Goal: Task Accomplishment & Management: Manage account settings

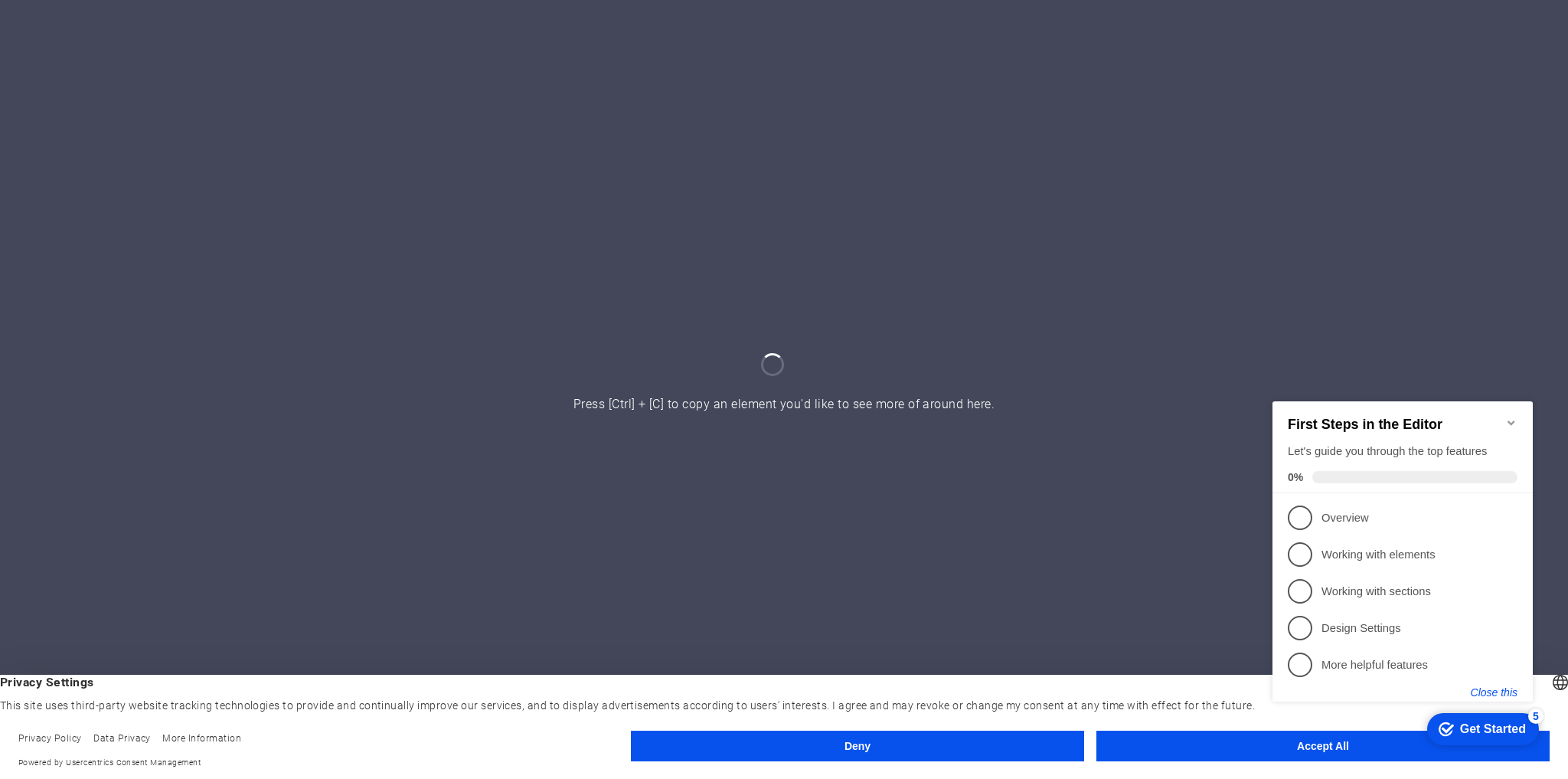
click at [1502, 689] on button "Close this" at bounding box center [1494, 691] width 46 height 12
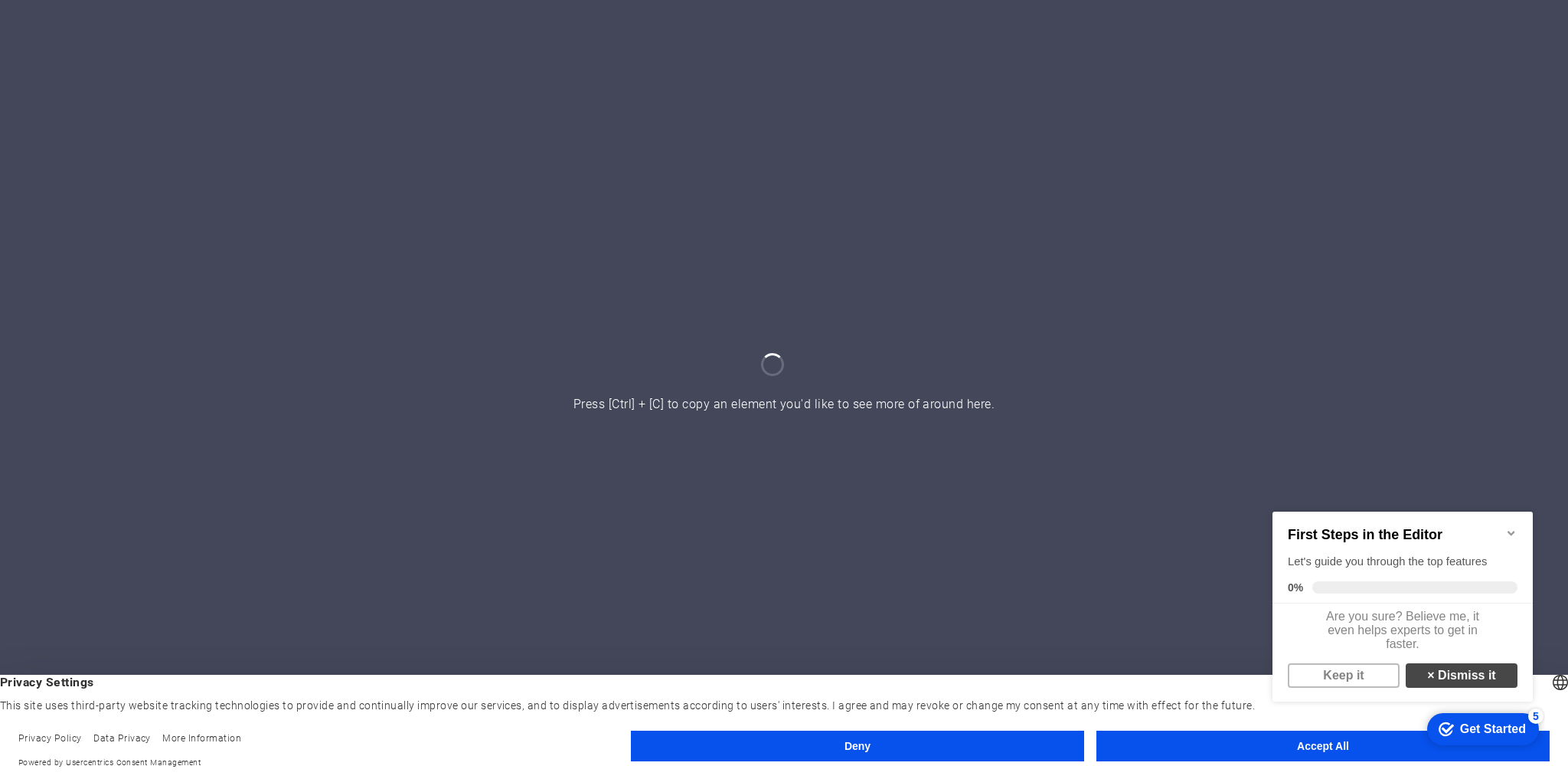
click at [1466, 685] on link "× Dismiss it" at bounding box center [1461, 674] width 112 height 24
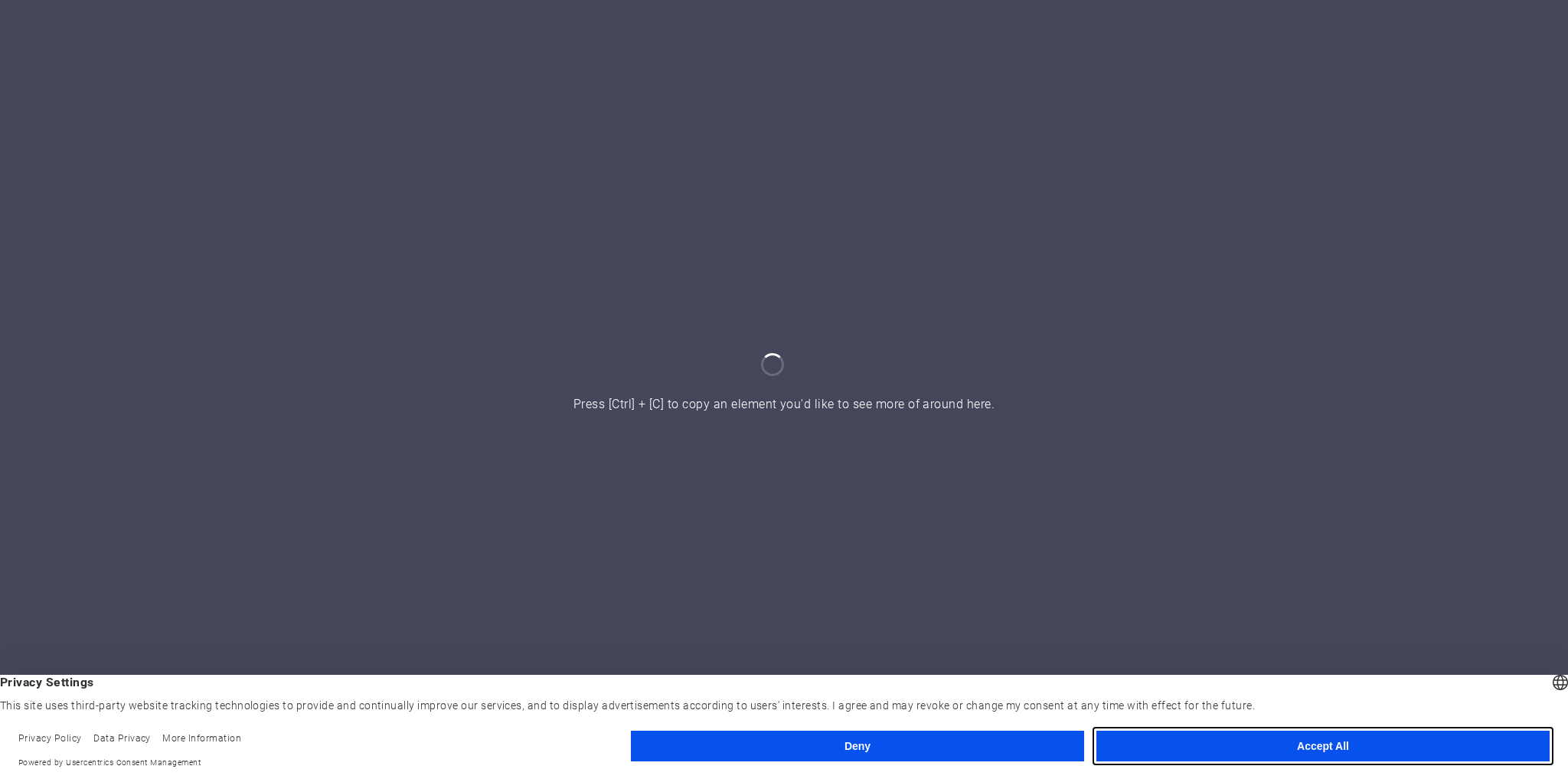
click at [1356, 745] on button "Accept All" at bounding box center [1323, 746] width 453 height 31
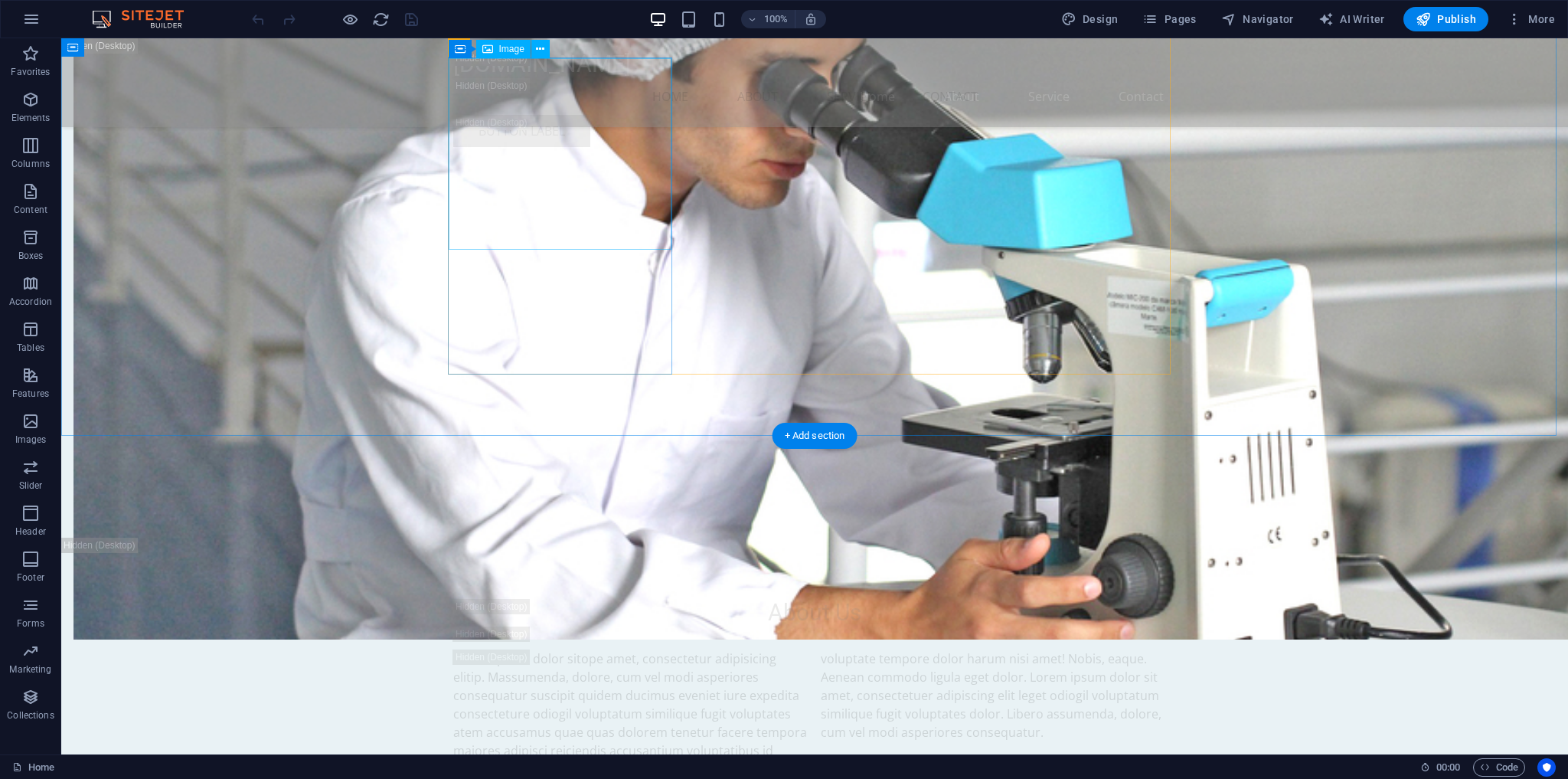
scroll to position [6050, 0]
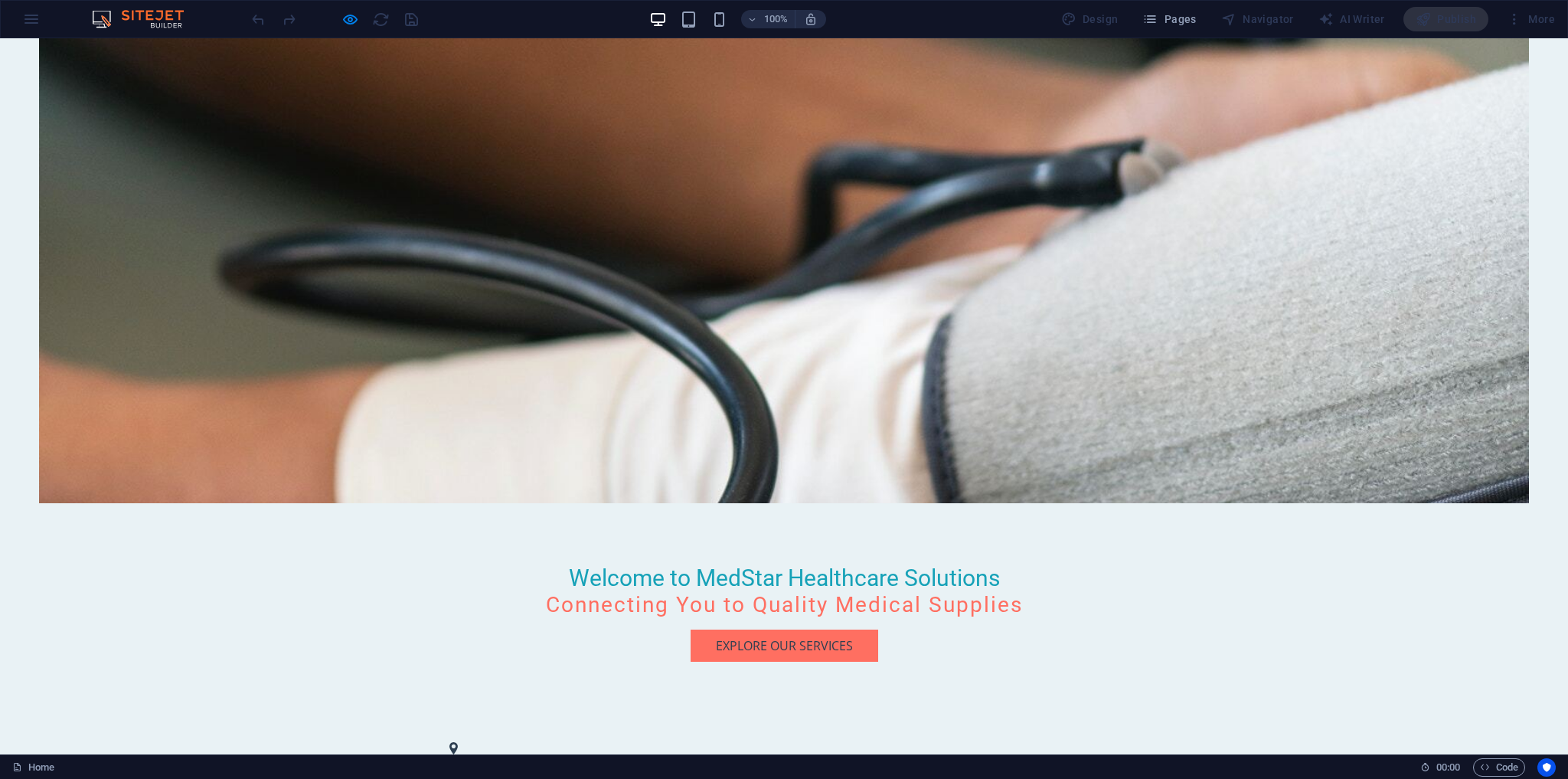
scroll to position [0, 0]
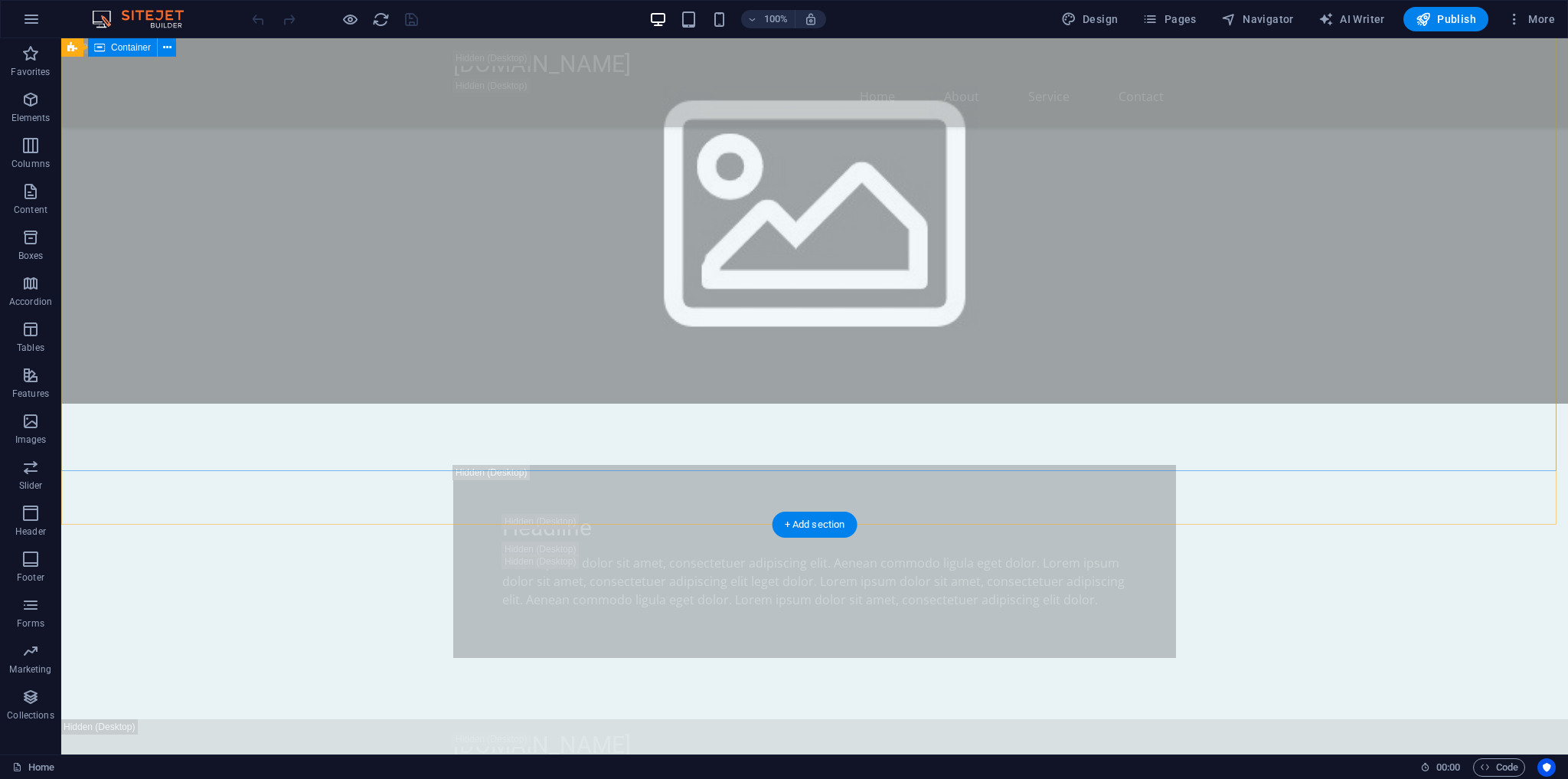
scroll to position [996, 0]
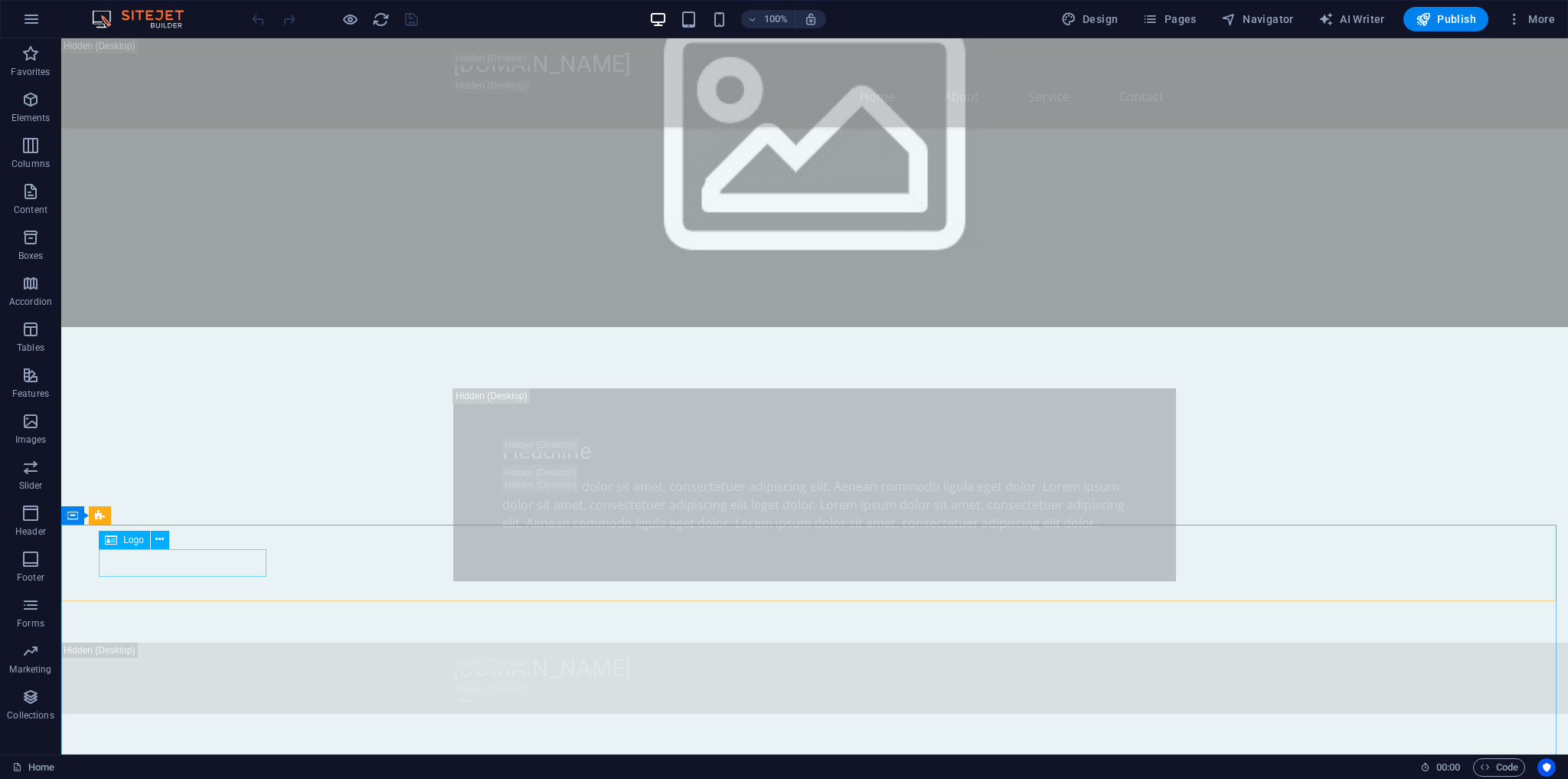
click at [135, 541] on span "Logo" at bounding box center [133, 540] width 20 height 9
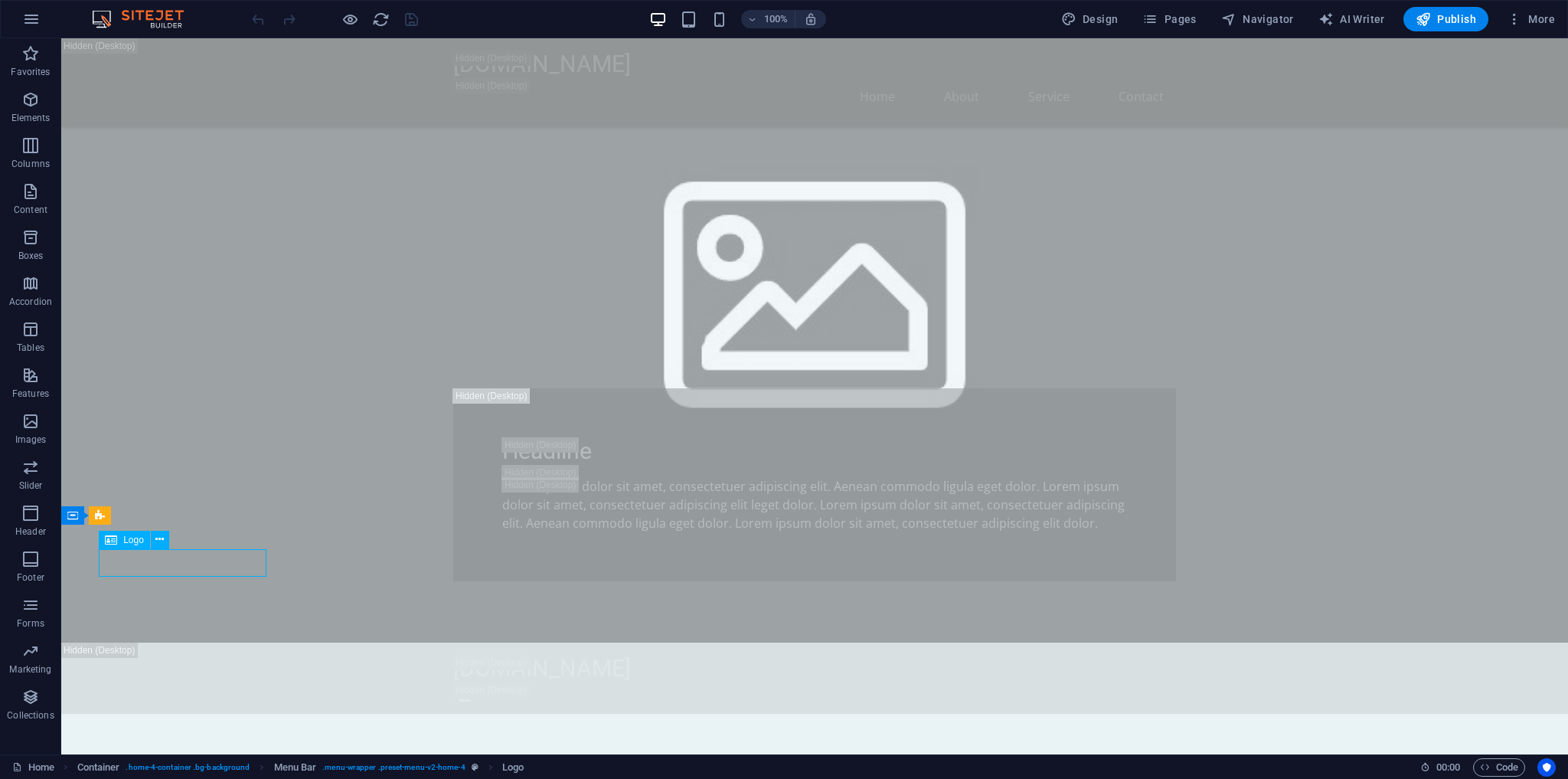
click at [135, 541] on span "Logo" at bounding box center [133, 540] width 20 height 9
select select "px"
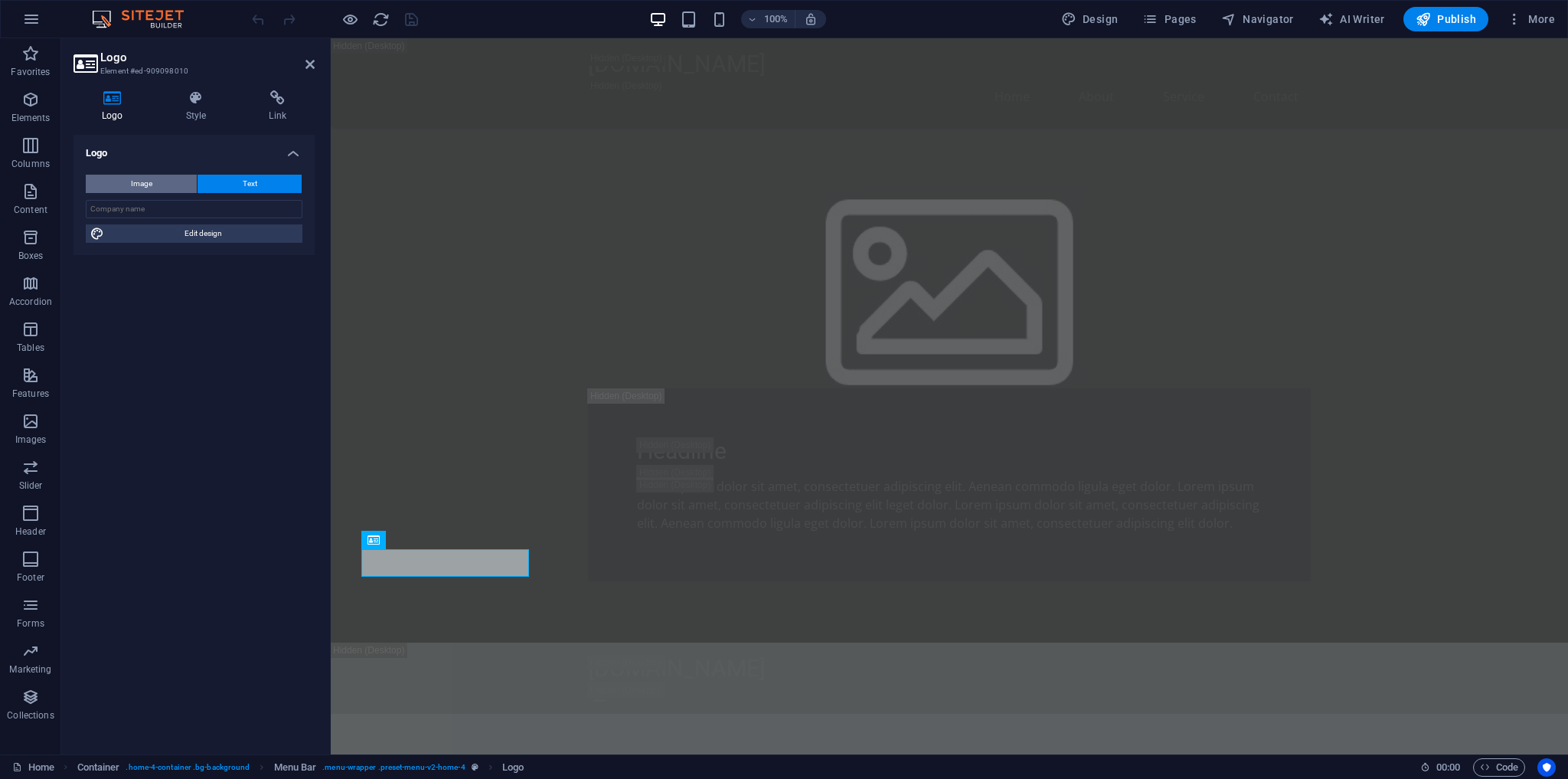
click at [160, 182] on button "Image" at bounding box center [142, 184] width 111 height 19
select select "DISABLED_OPTION_VALUE"
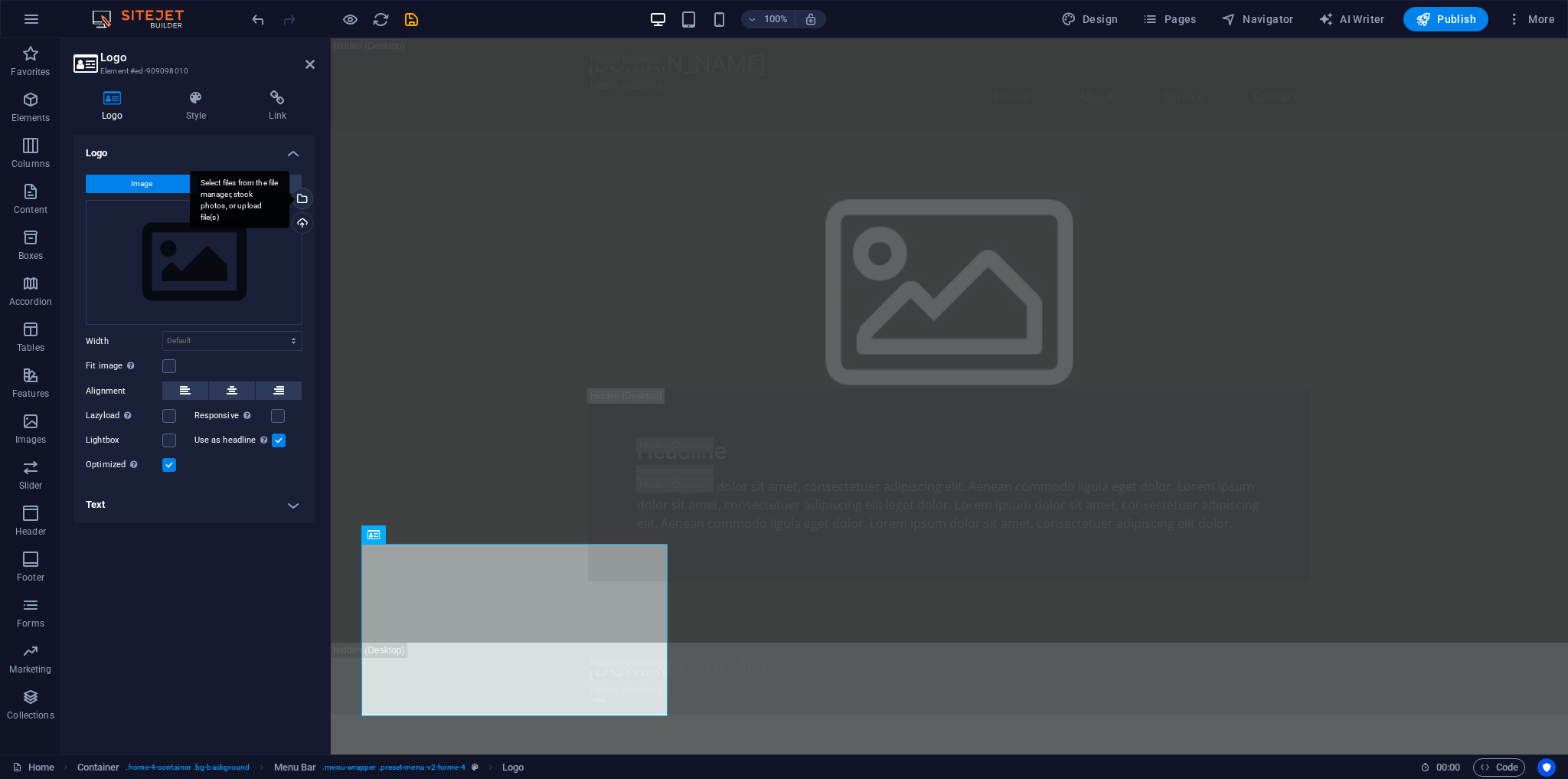
click at [306, 197] on div "Select files from the file manager, stock photos, or upload file(s)" at bounding box center [301, 199] width 23 height 23
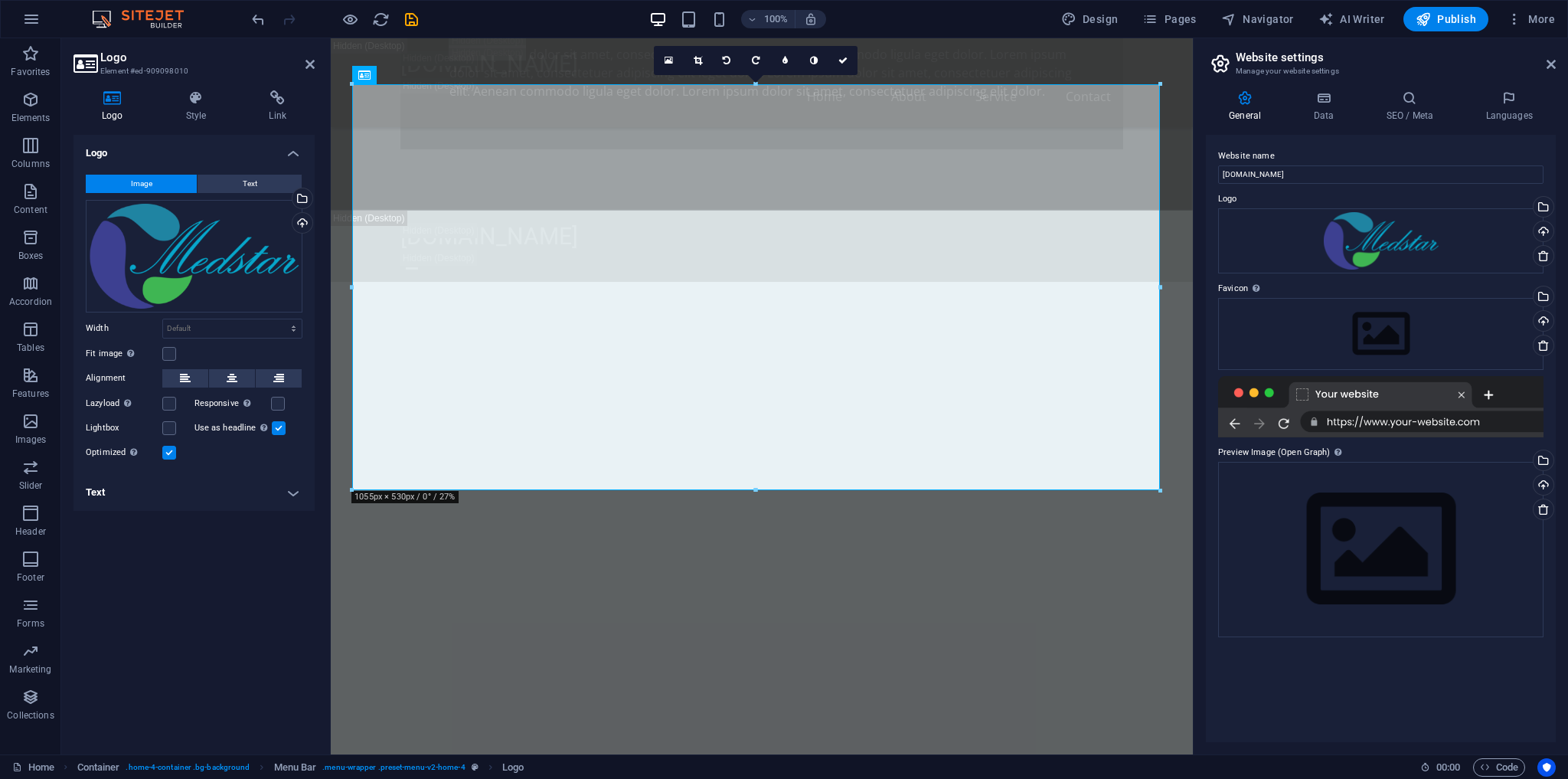
scroll to position [1455, 0]
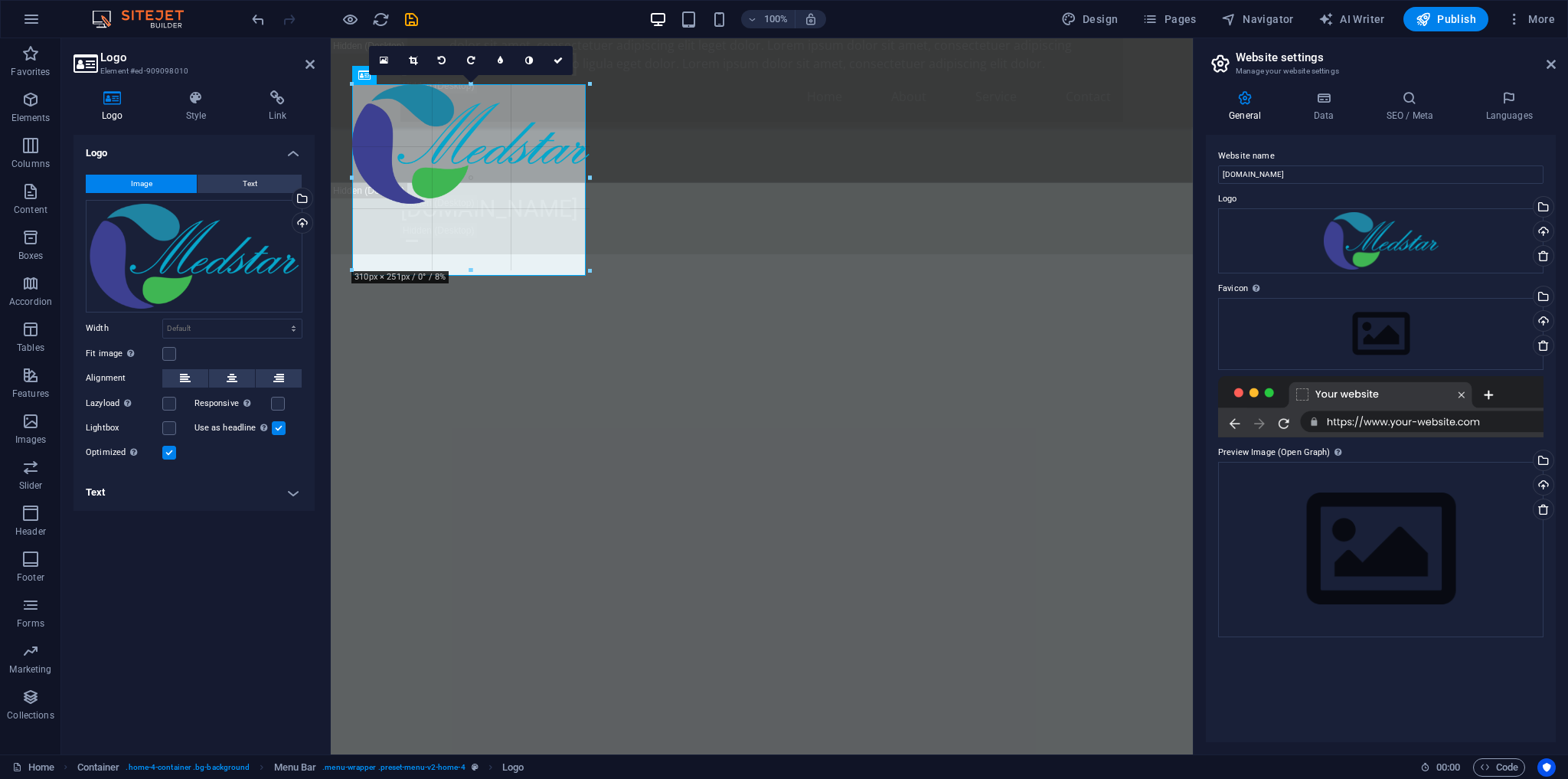
drag, startPoint x: 350, startPoint y: 486, endPoint x: 927, endPoint y: 44, distance: 726.8
type input "300"
select select "px"
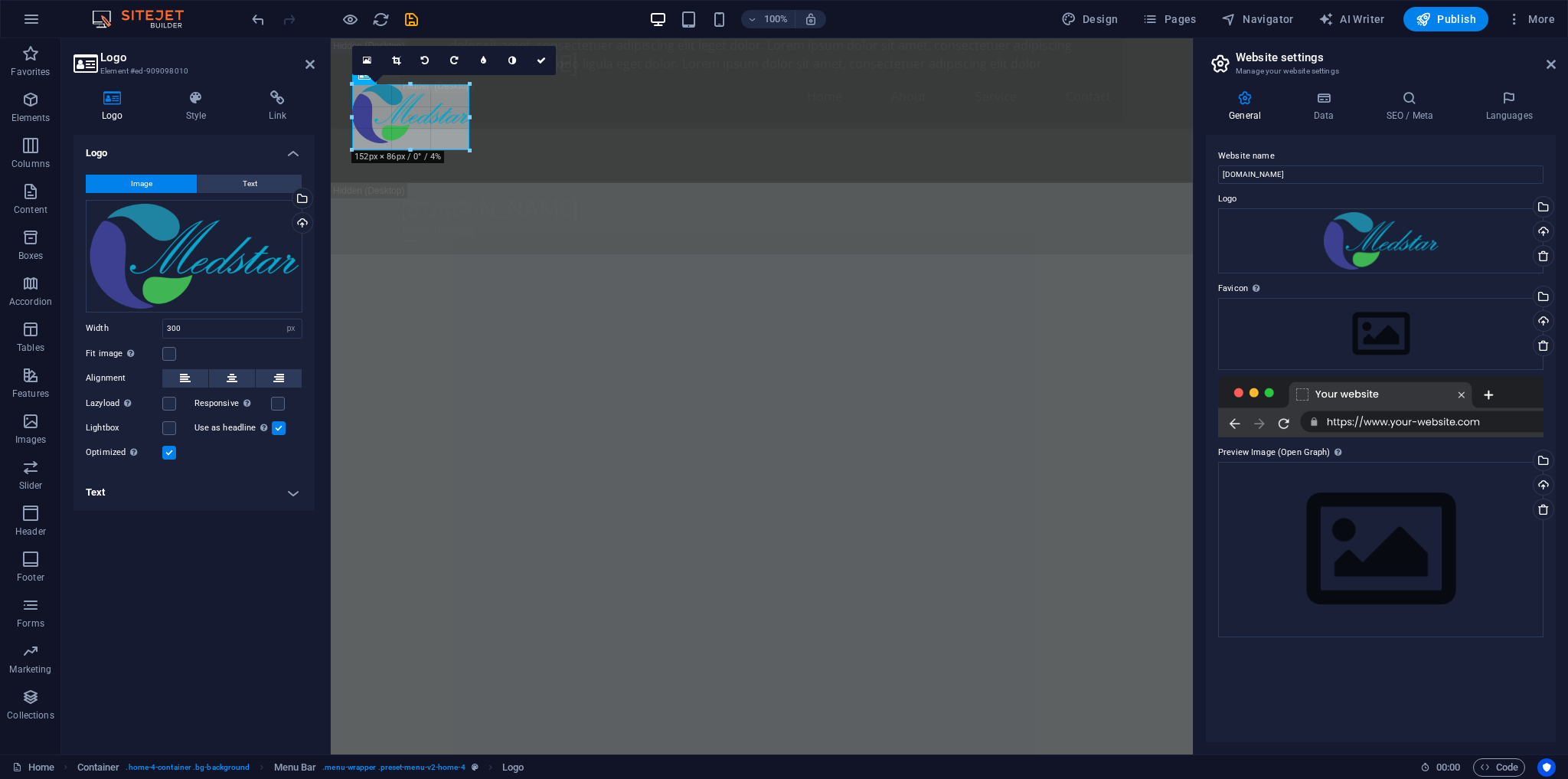
drag, startPoint x: 585, startPoint y: 201, endPoint x: 468, endPoint y: 122, distance: 141.2
type input "152"
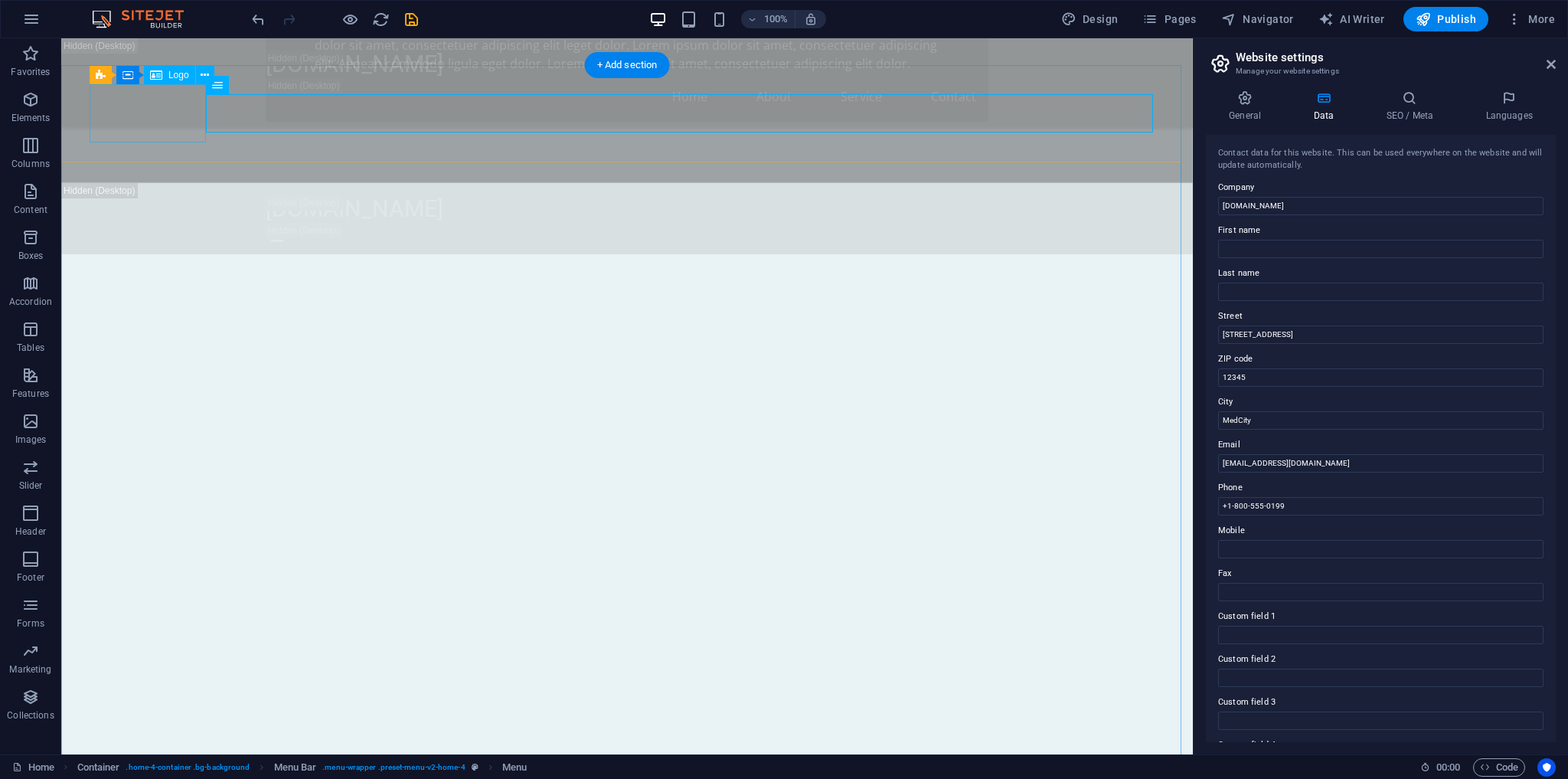
select select "px"
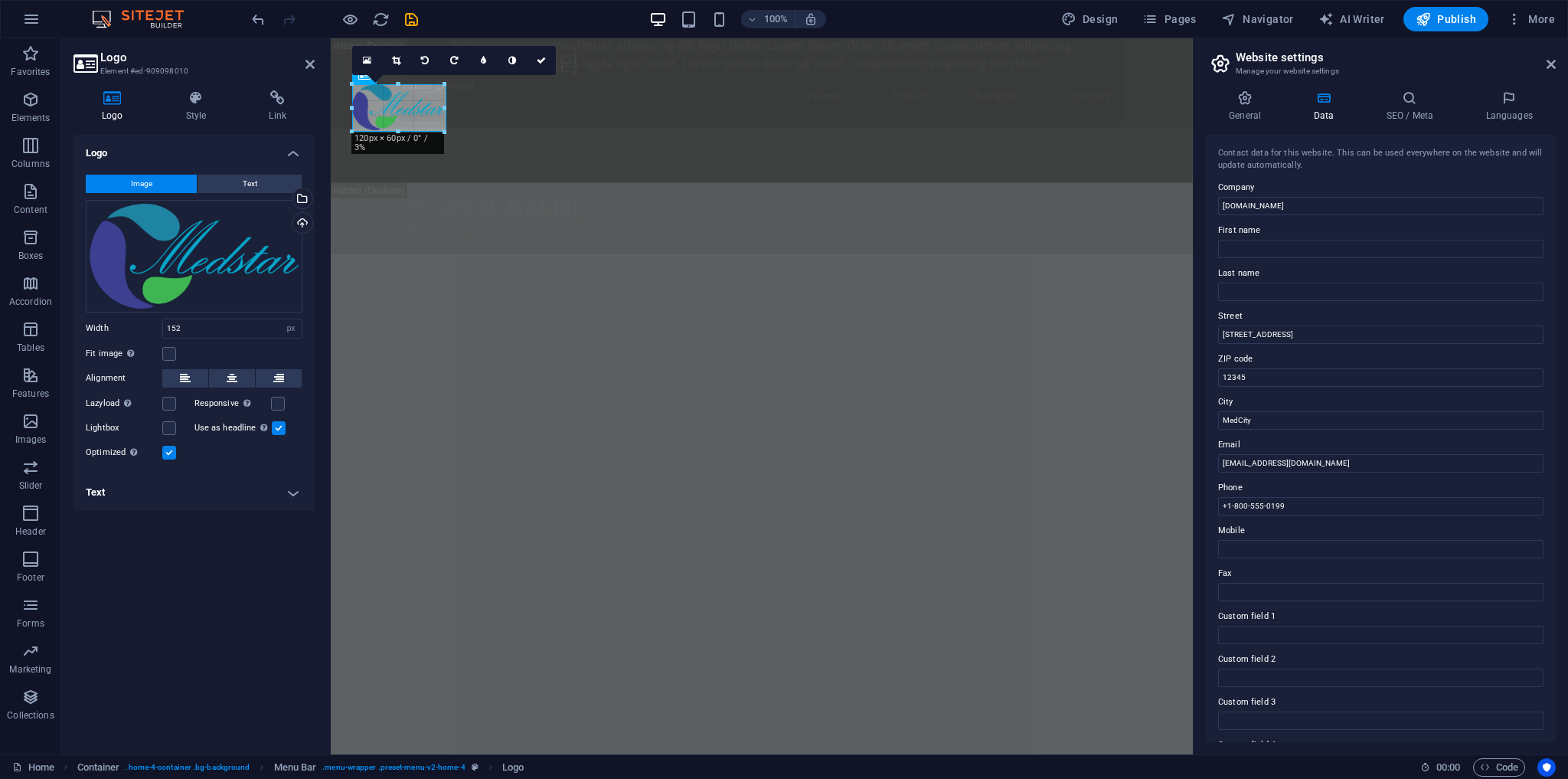
drag, startPoint x: 471, startPoint y: 141, endPoint x: 449, endPoint y: 123, distance: 28.4
type input "123"
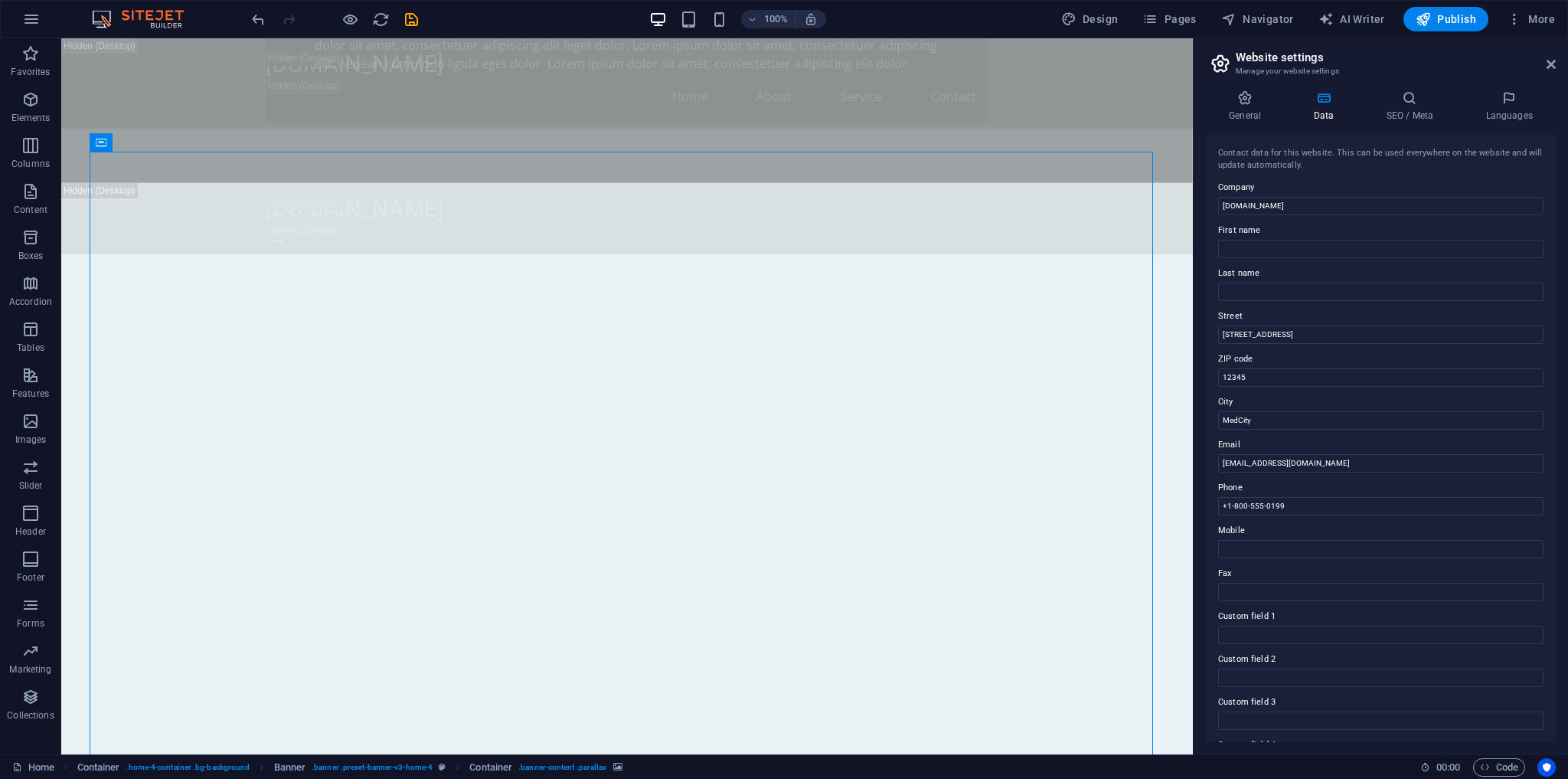
click at [1328, 118] on h4 "Data" at bounding box center [1326, 107] width 73 height 32
click at [1296, 247] on input "First name" at bounding box center [1380, 249] width 325 height 19
click at [1262, 333] on input "[STREET_ADDRESS]" at bounding box center [1380, 334] width 325 height 19
drag, startPoint x: 1346, startPoint y: 371, endPoint x: 1185, endPoint y: 322, distance: 168.3
type input "Ethio China s"
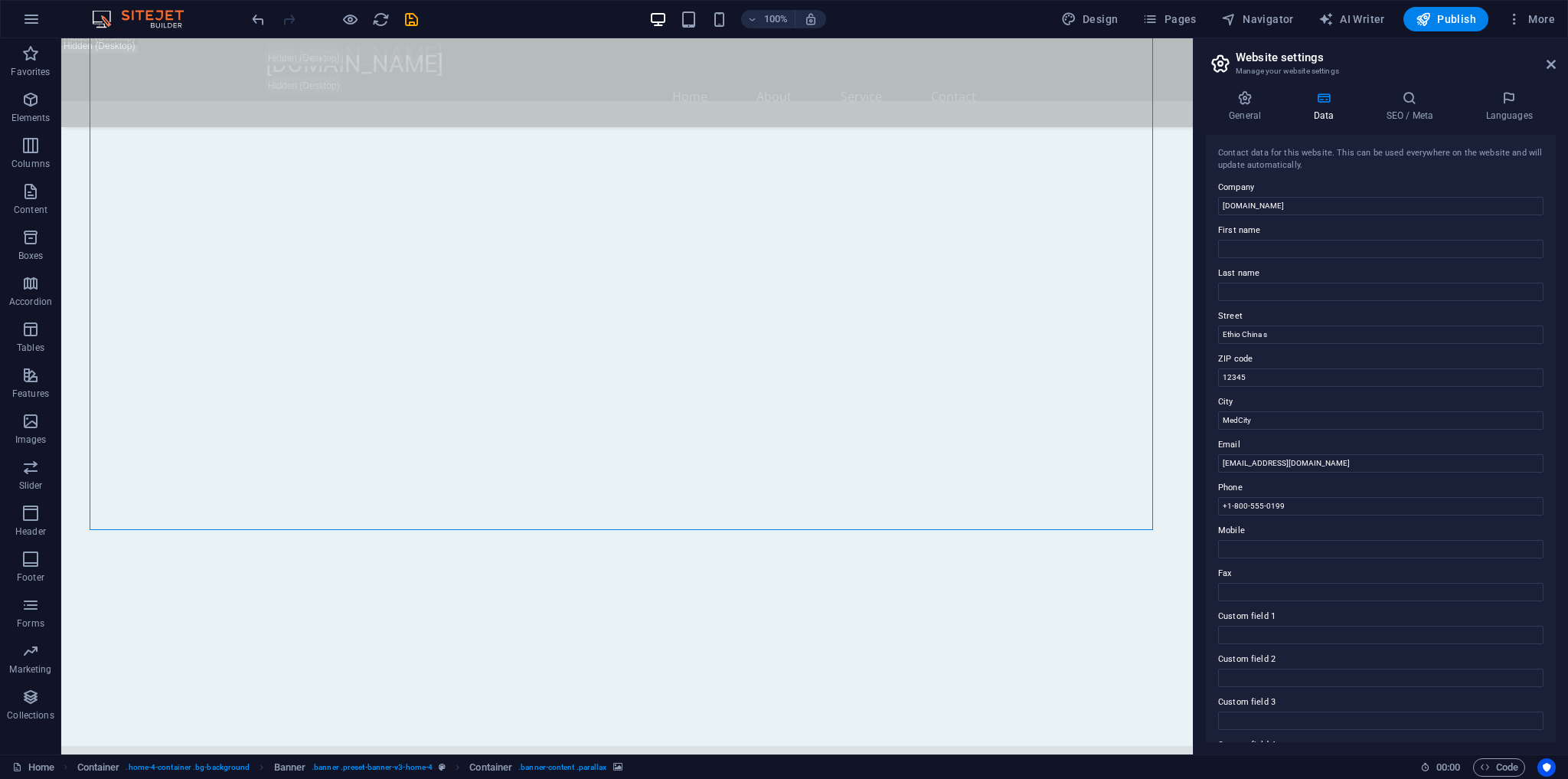
scroll to position [1685, 0]
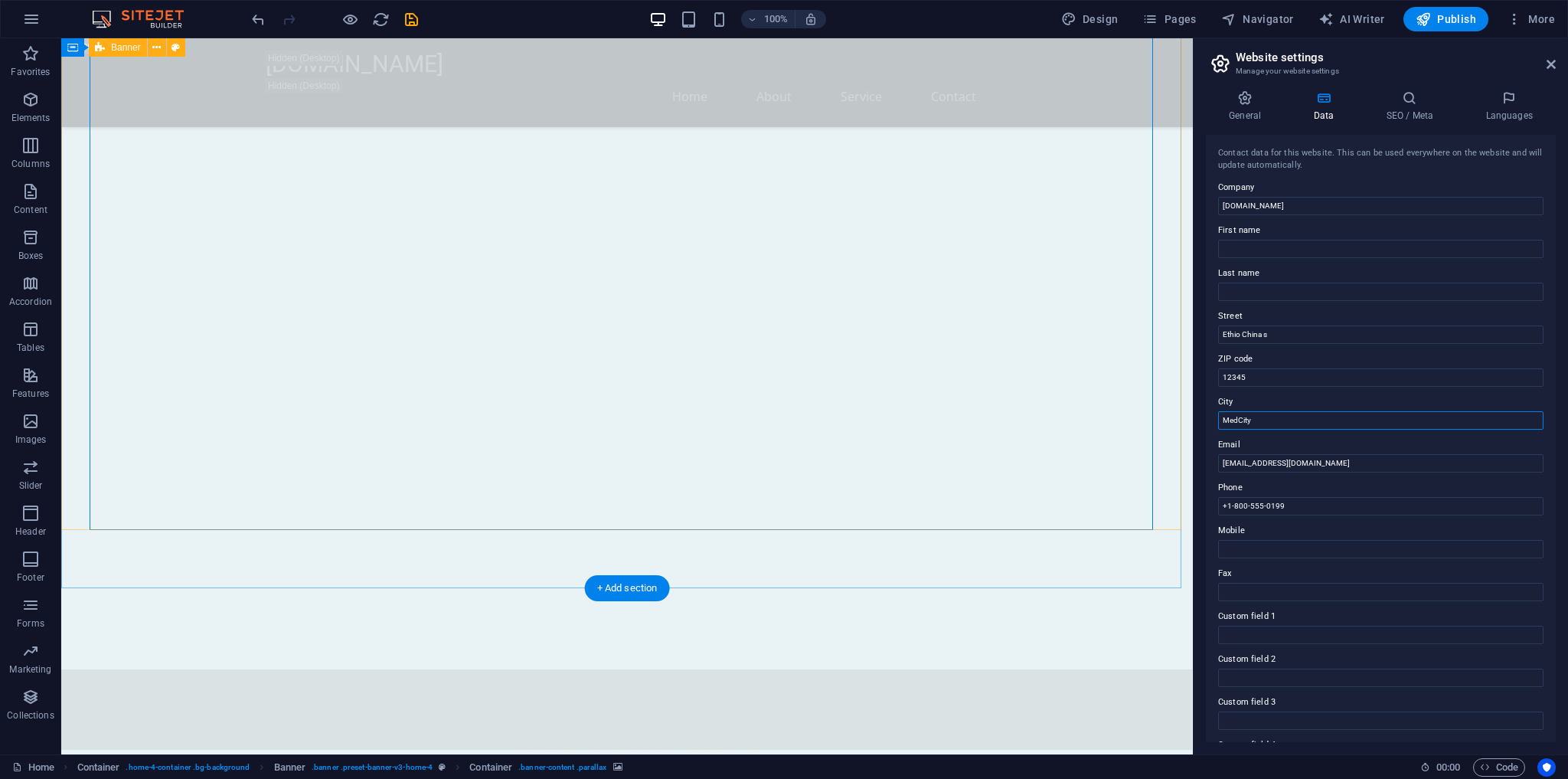
drag, startPoint x: 1336, startPoint y: 459, endPoint x: 1139, endPoint y: 418, distance: 201.2
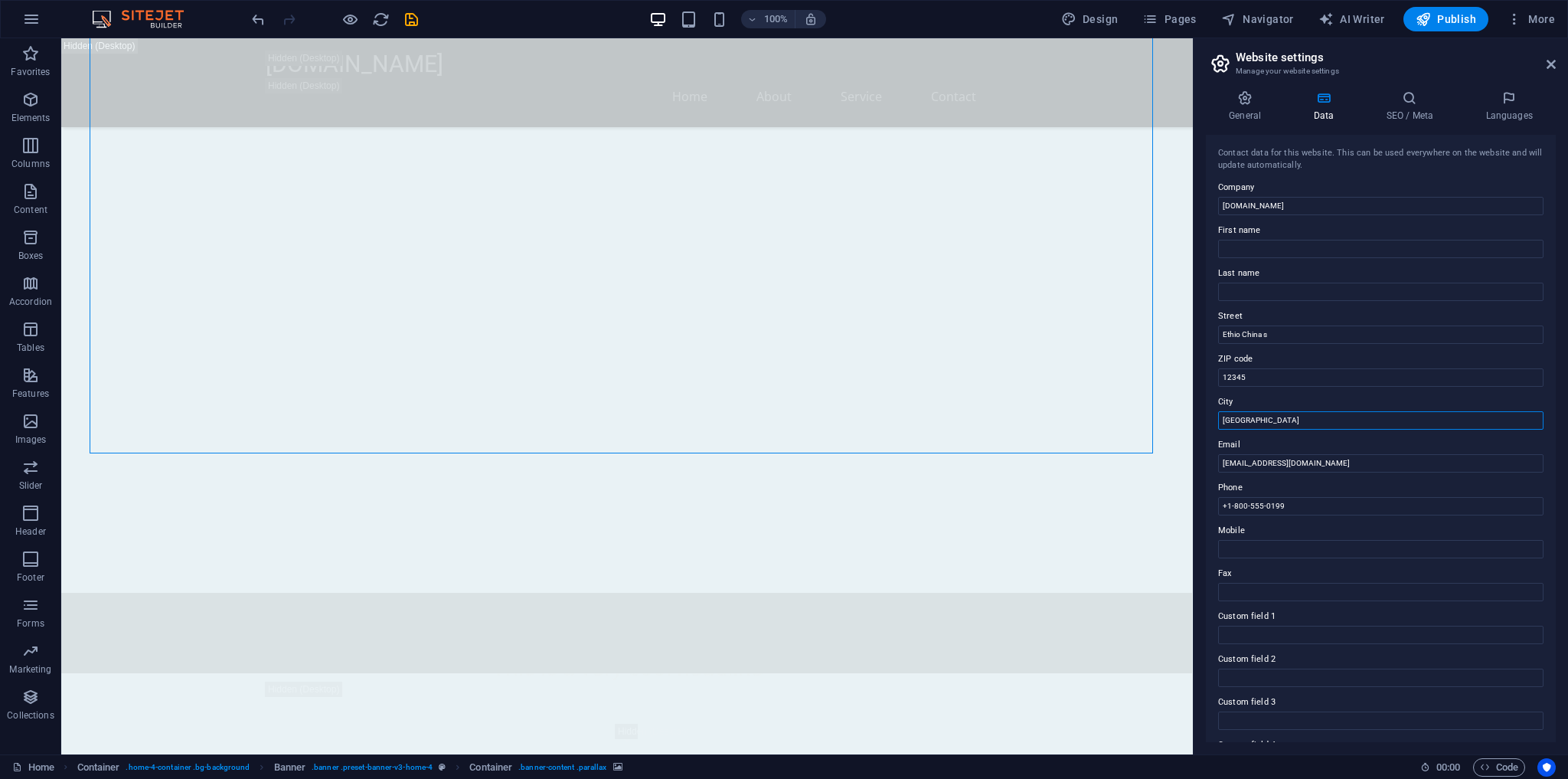
click at [1264, 419] on input "[GEOGRAPHIC_DATA]" at bounding box center [1380, 421] width 325 height 19
type input "[GEOGRAPHIC_DATA]"
drag, startPoint x: 1369, startPoint y: 462, endPoint x: 1358, endPoint y: 465, distance: 11.4
click at [1368, 462] on input "[EMAIL_ADDRESS][DOMAIN_NAME]" at bounding box center [1380, 463] width 325 height 19
drag, startPoint x: 1236, startPoint y: 462, endPoint x: 1209, endPoint y: 462, distance: 27.0
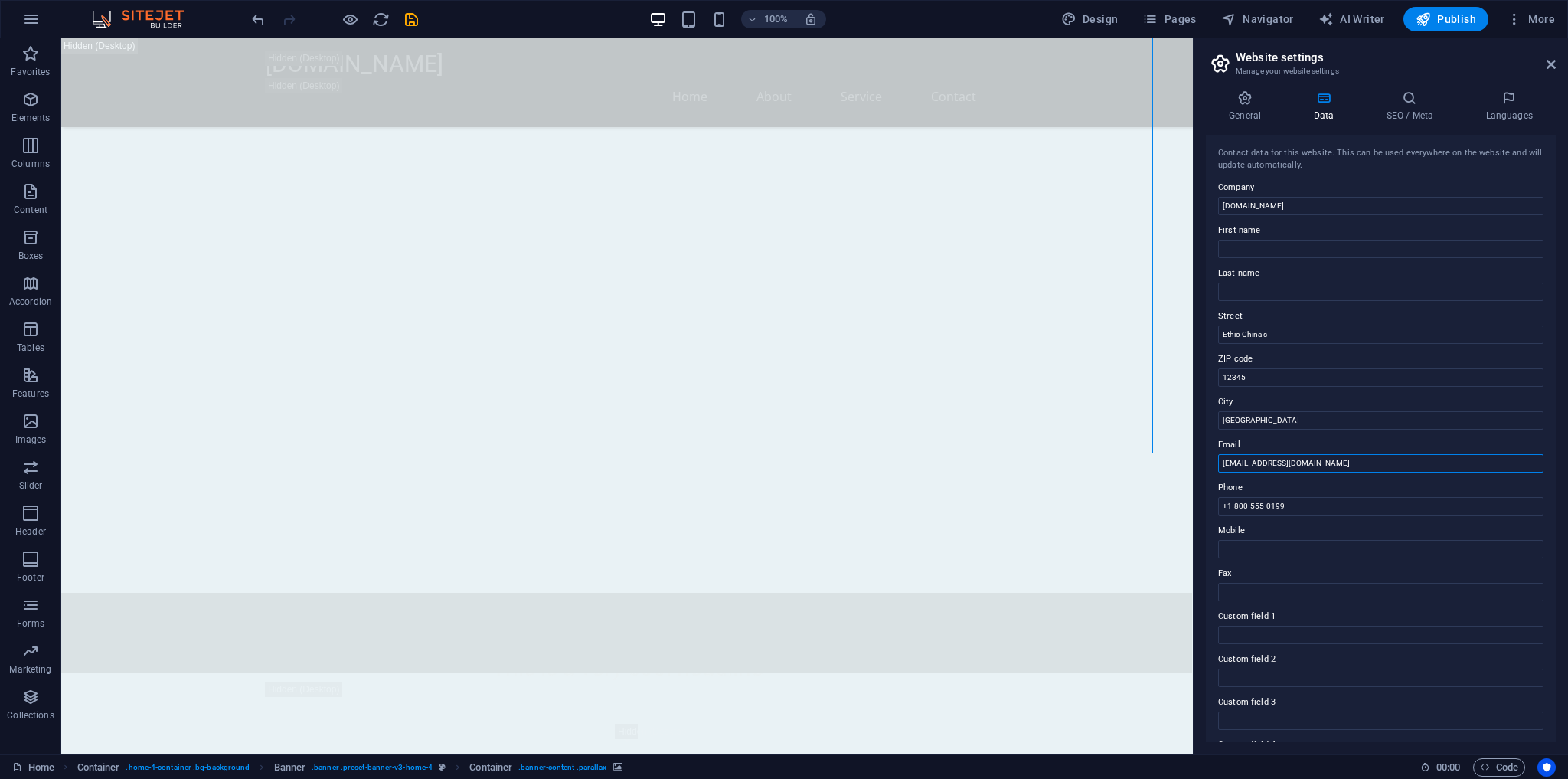
click at [1209, 462] on div "Contact data for this website. This can be used everywhere on the website and w…" at bounding box center [1381, 439] width 350 height 608
type input "[EMAIL_ADDRESS][DOMAIN_NAME]"
drag, startPoint x: 1295, startPoint y: 505, endPoint x: 1226, endPoint y: 497, distance: 69.5
click at [1226, 497] on input "+1-800-555-0199" at bounding box center [1380, 507] width 325 height 19
type input "[PHONE_NUMBER]"
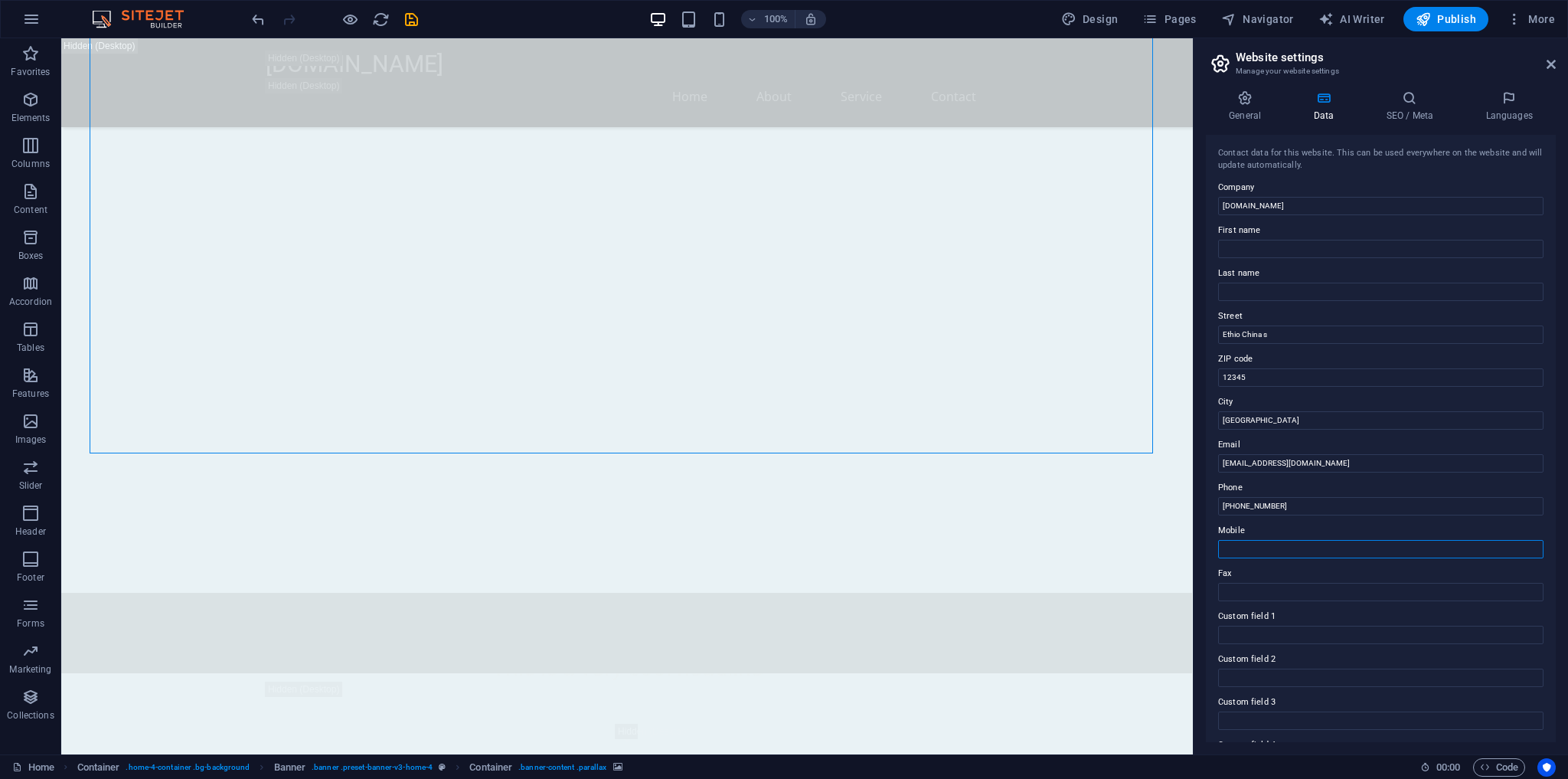
click at [1311, 549] on input "Mobile" at bounding box center [1380, 549] width 325 height 19
type input "[PHONE_NUMBER]"
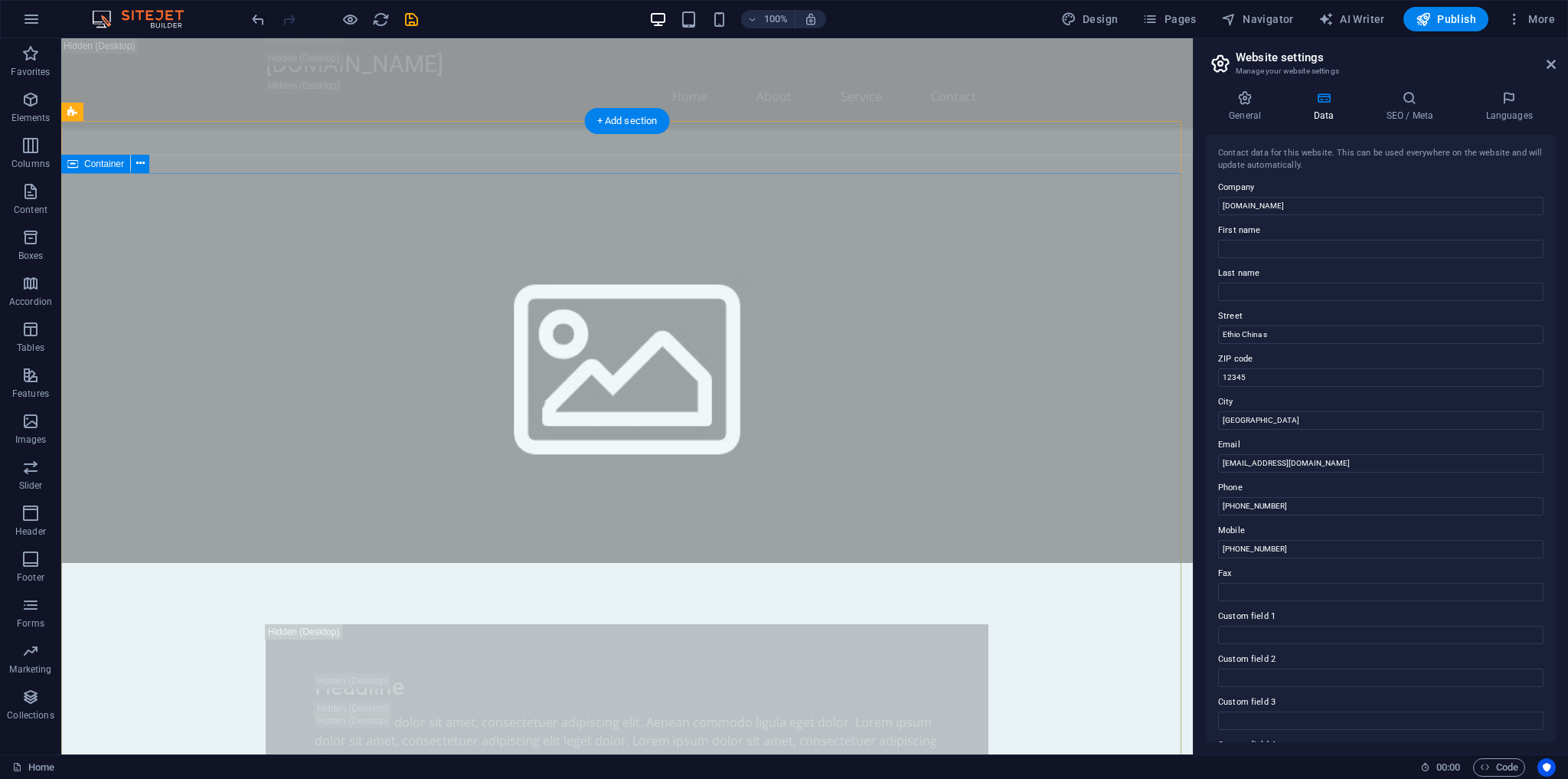
scroll to position [683, 0]
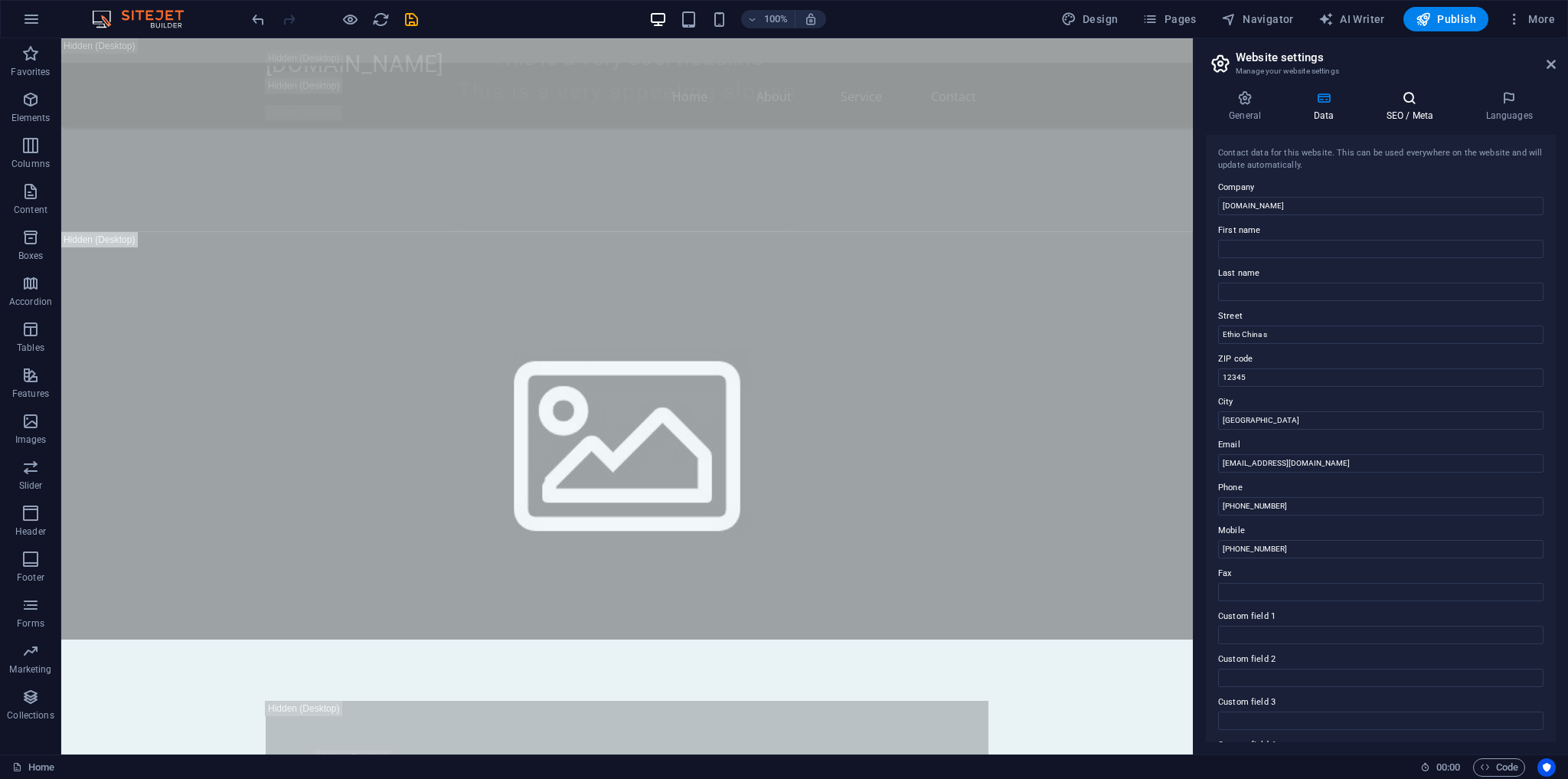
click at [1403, 110] on h4 "SEO / Meta" at bounding box center [1412, 107] width 99 height 32
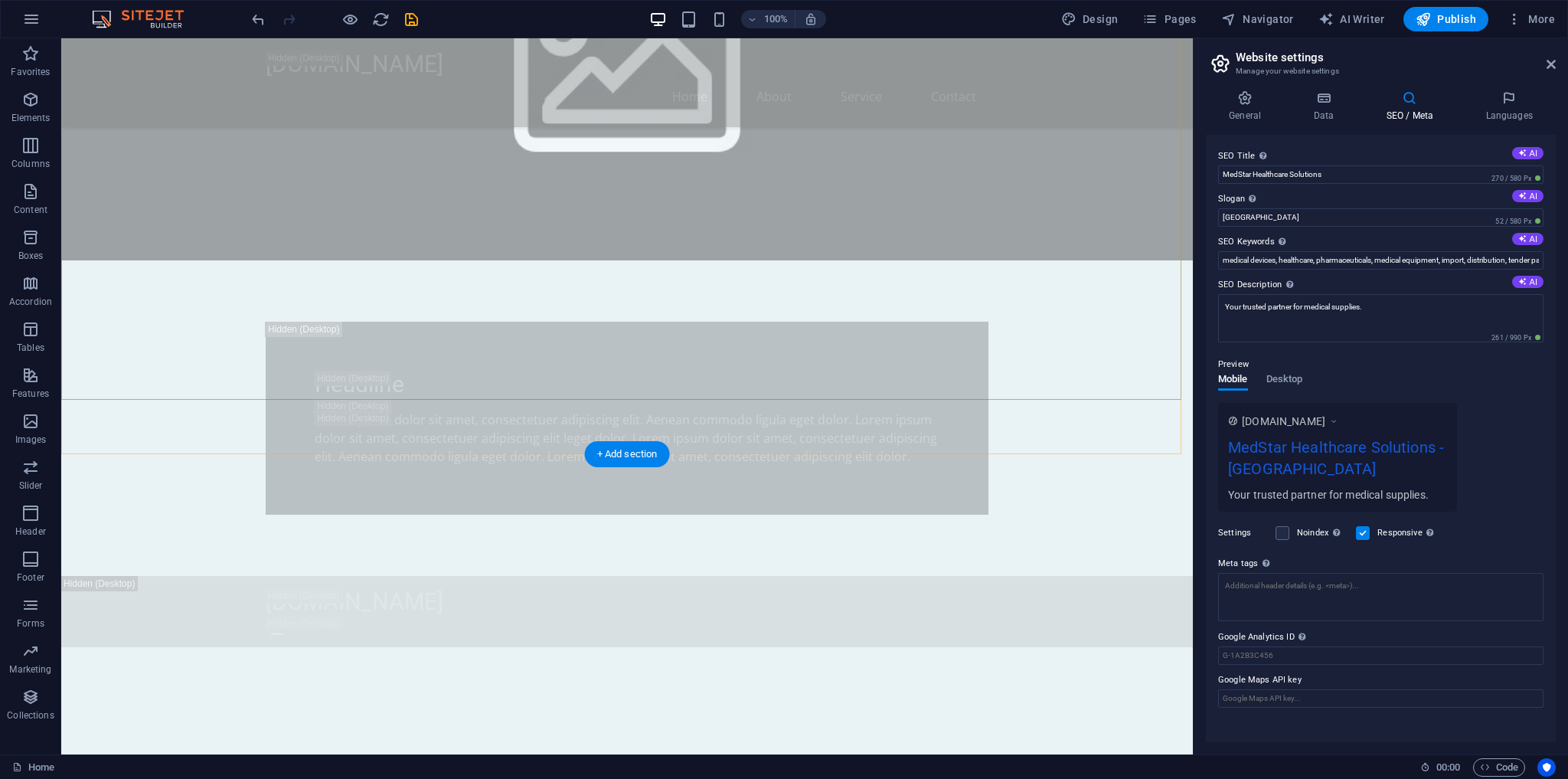
scroll to position [1066, 0]
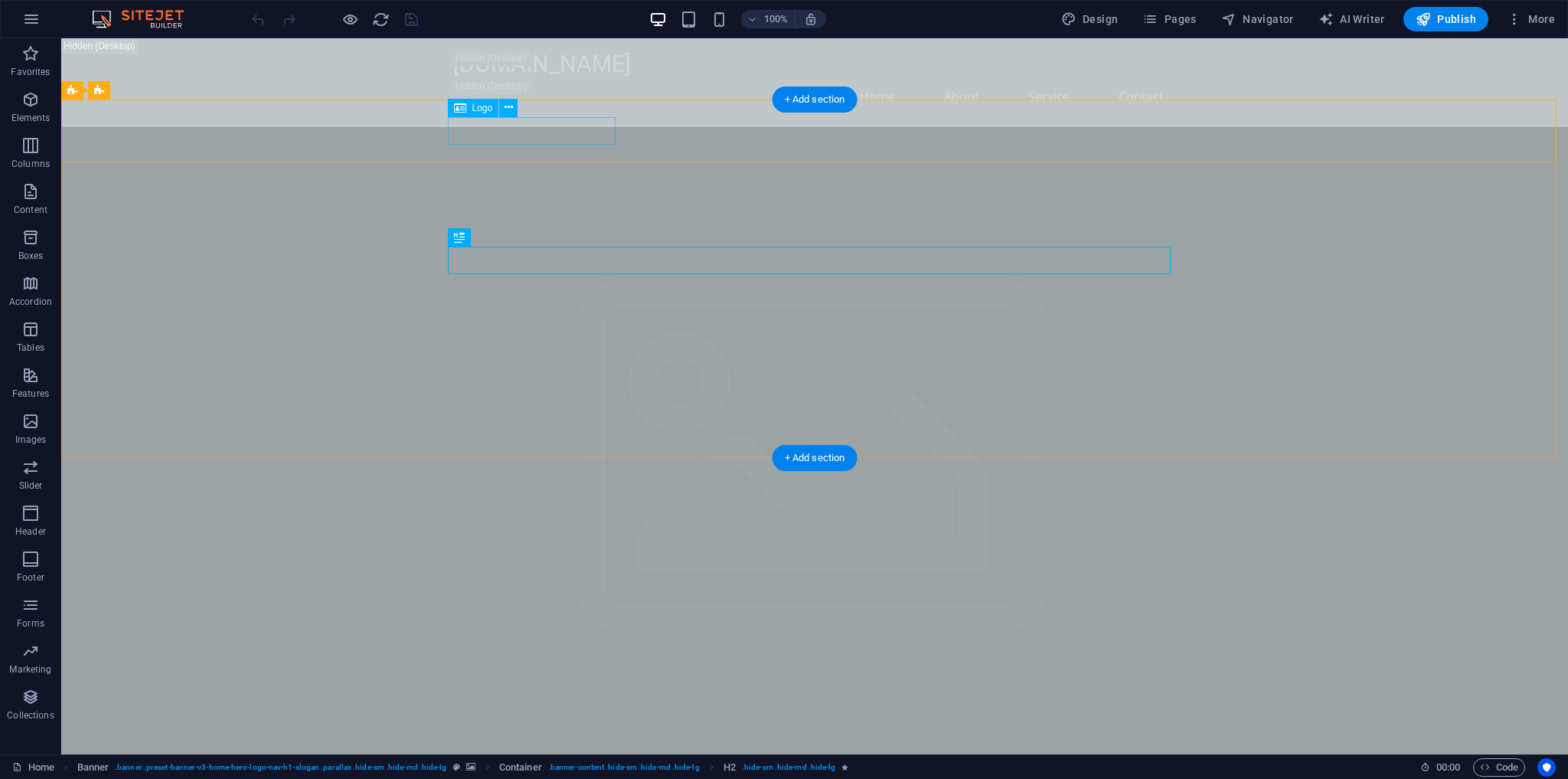
click at [558, 767] on div "[DOMAIN_NAME]" at bounding box center [814, 781] width 722 height 28
click at [555, 767] on div "[DOMAIN_NAME]" at bounding box center [814, 781] width 722 height 28
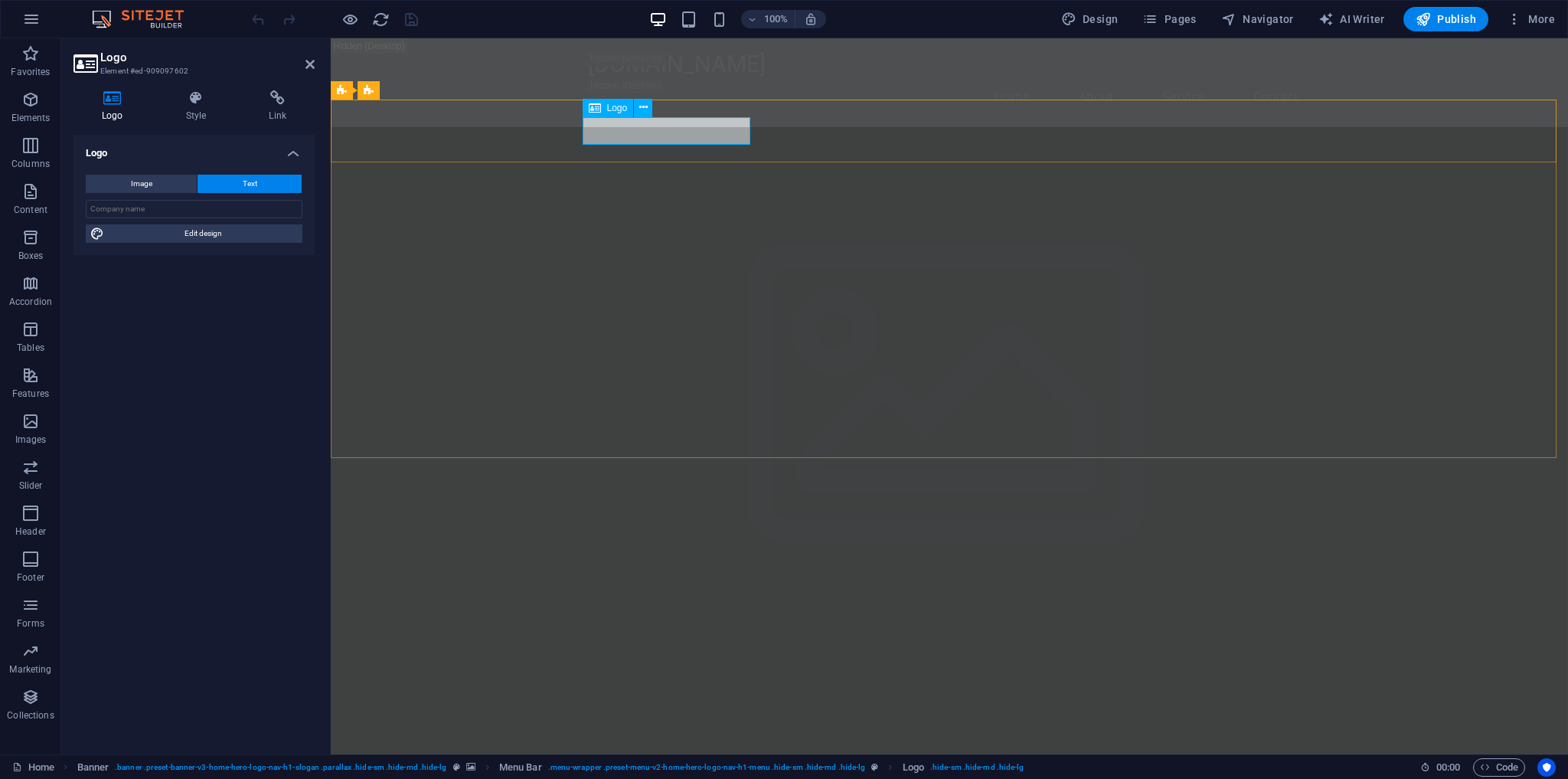
click at [643, 767] on div "[DOMAIN_NAME]" at bounding box center [949, 781] width 722 height 28
click at [144, 184] on span "Image" at bounding box center [141, 184] width 21 height 19
select select "DISABLED_OPTION_VALUE"
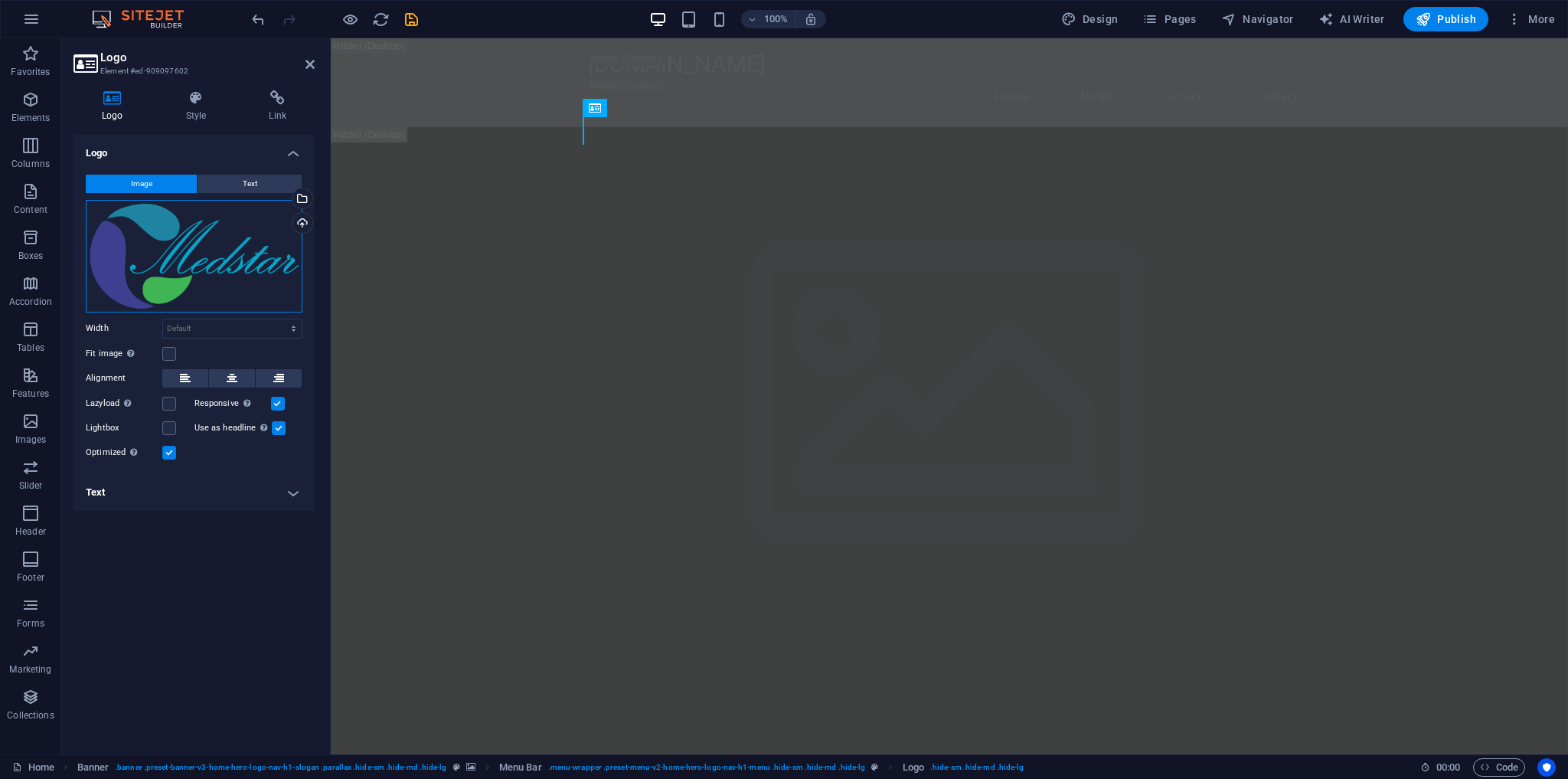
click at [169, 281] on div "Drag files here, click to choose files or select files from Files or our free s…" at bounding box center [194, 257] width 217 height 113
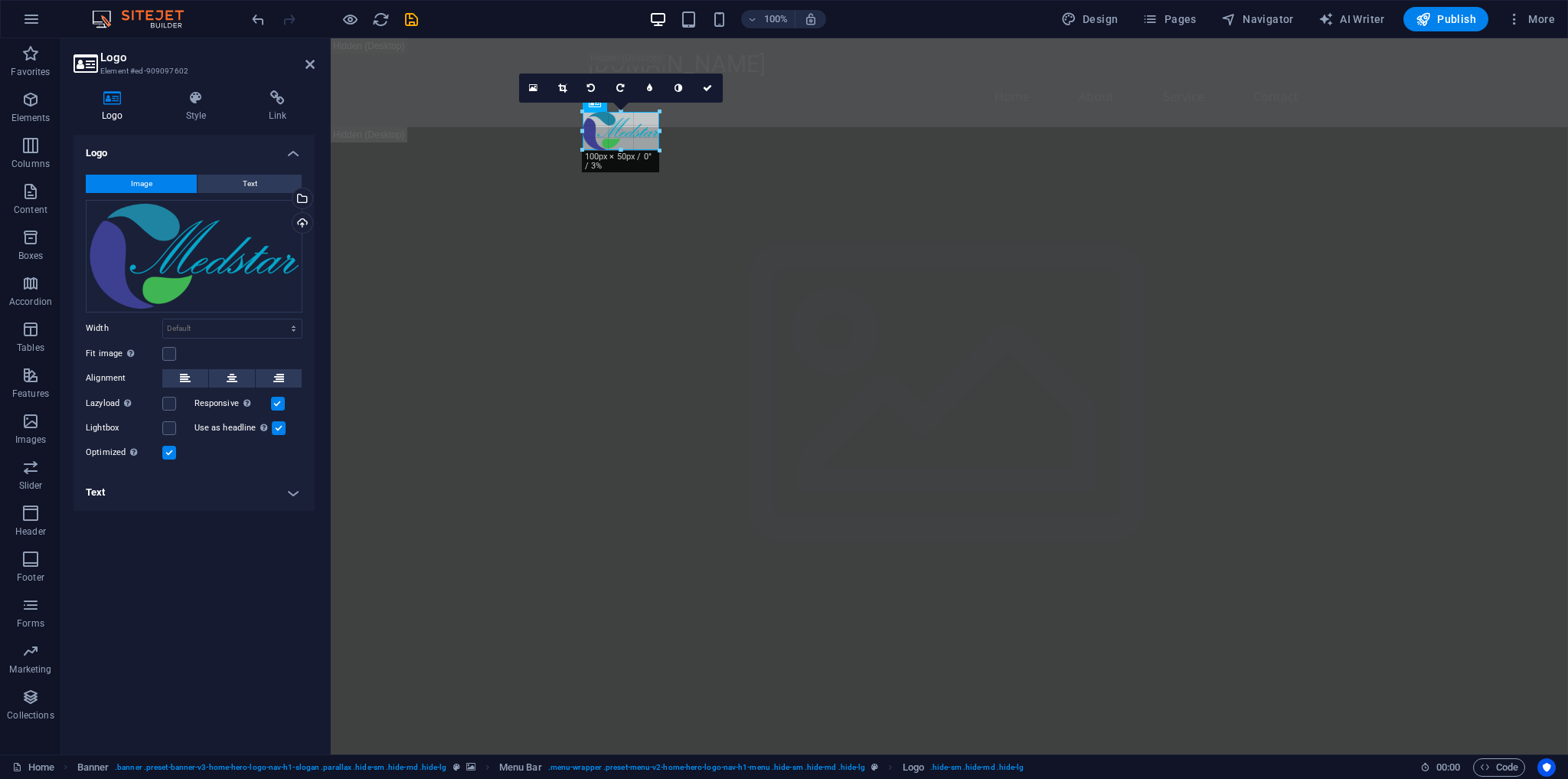
drag, startPoint x: 1309, startPoint y: 478, endPoint x: 117, endPoint y: 119, distance: 1244.9
type input "100"
select select "px"
click at [706, 89] on icon at bounding box center [708, 88] width 9 height 9
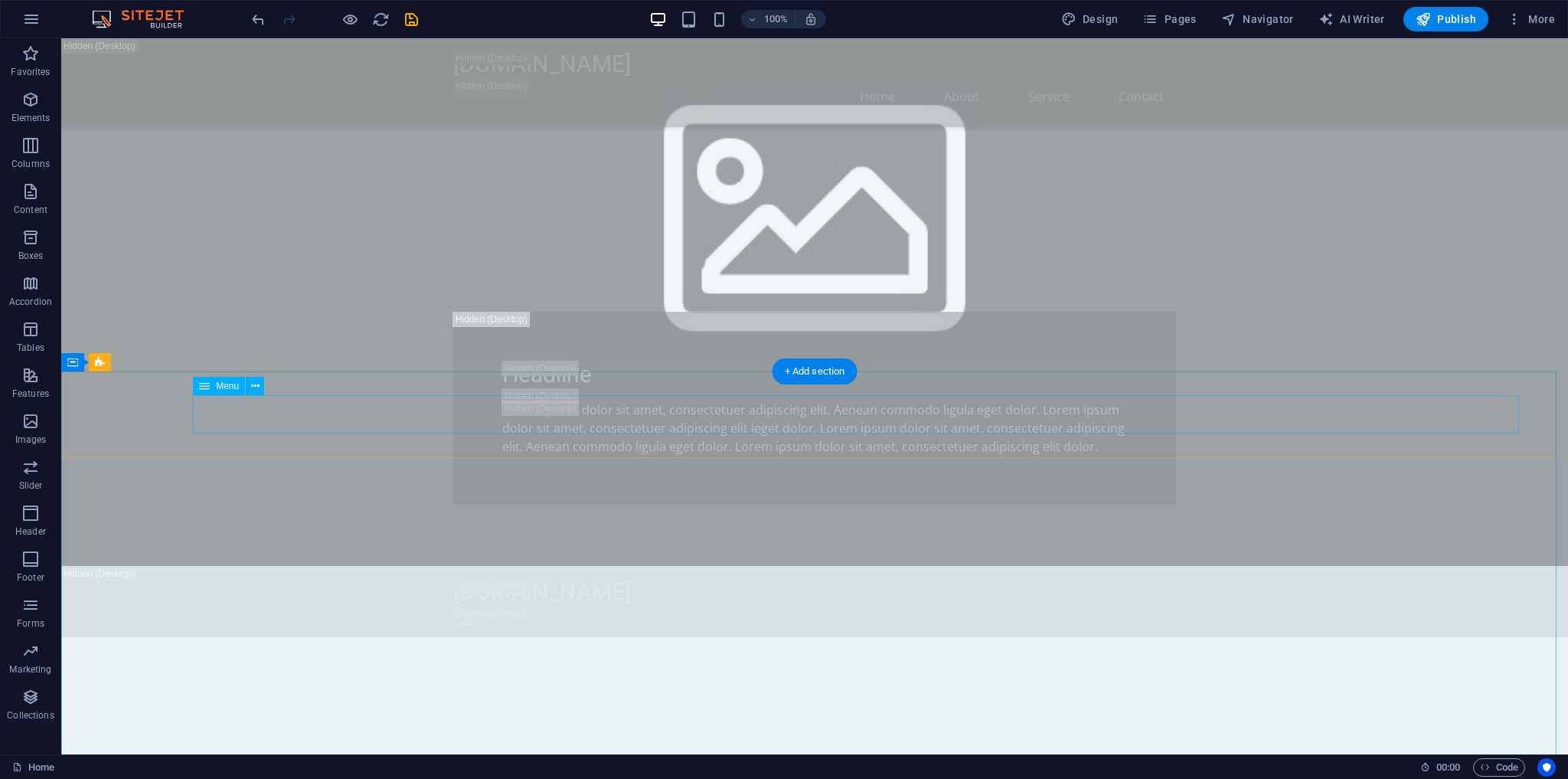
scroll to position [1149, 0]
